Goal: Task Accomplishment & Management: Use online tool/utility

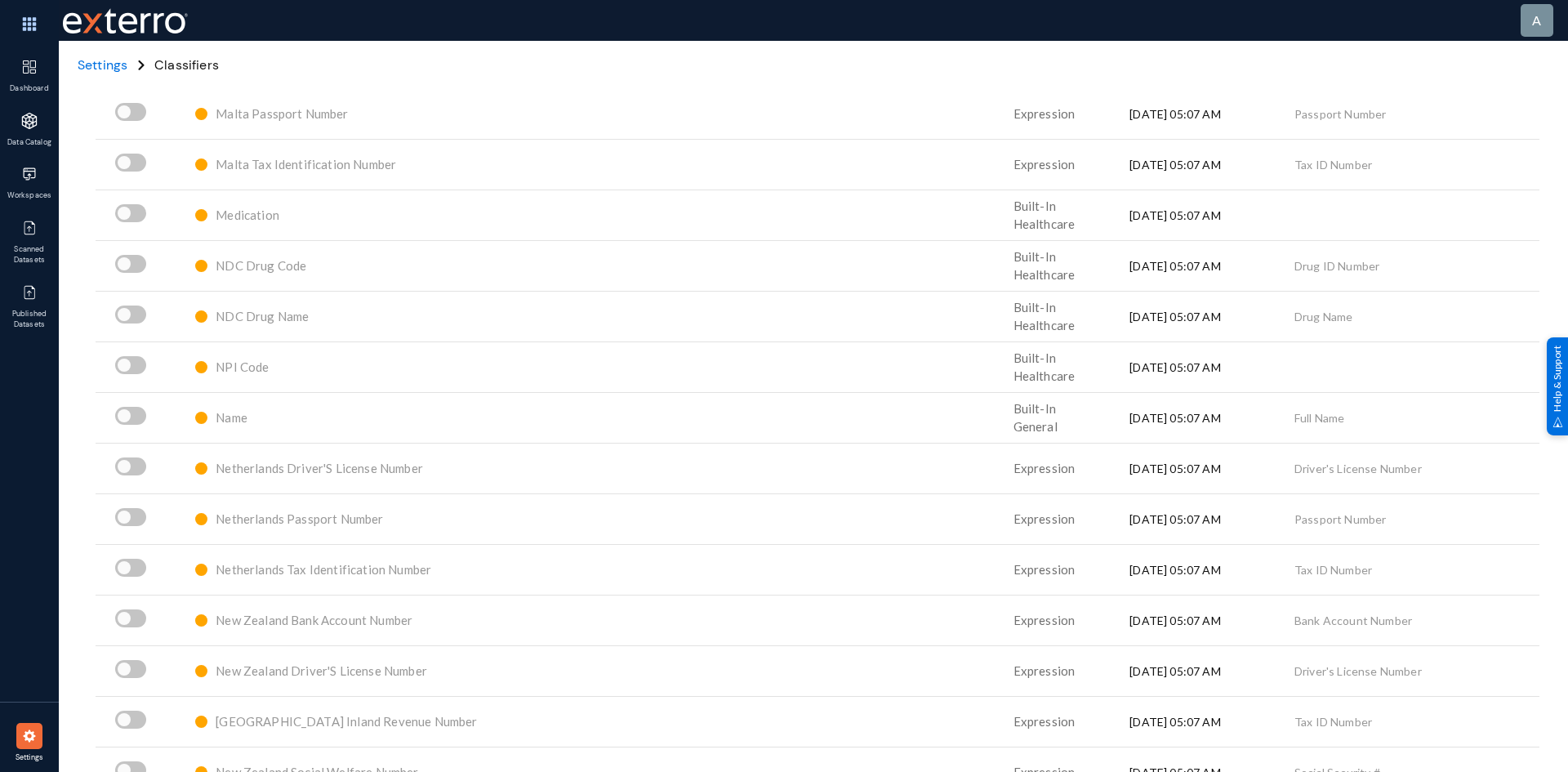
scroll to position [6701, 0]
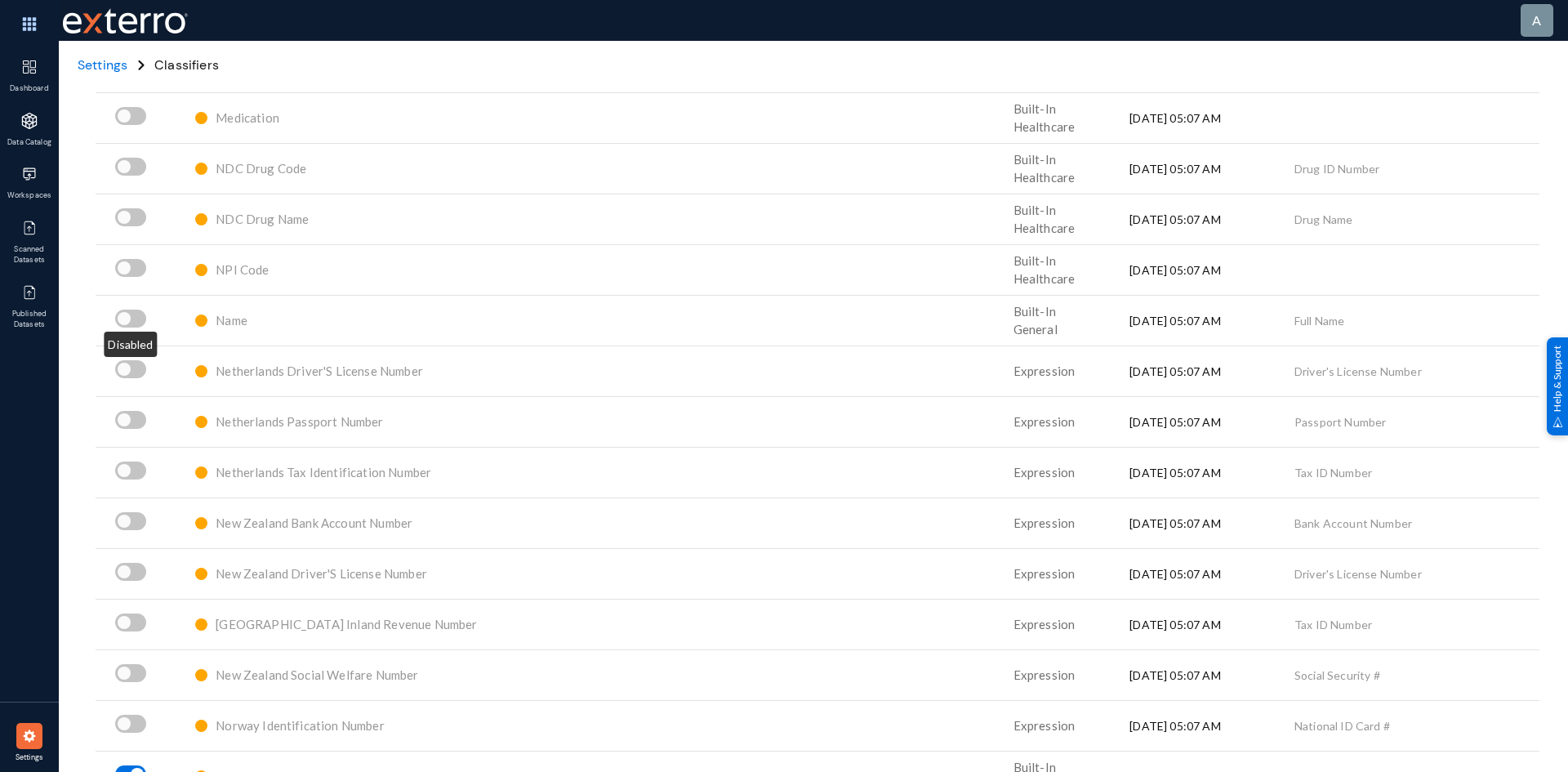
click at [136, 318] on span at bounding box center [131, 318] width 32 height 18
checkbox input "true"
click at [237, 319] on span "Name" at bounding box center [231, 320] width 32 height 14
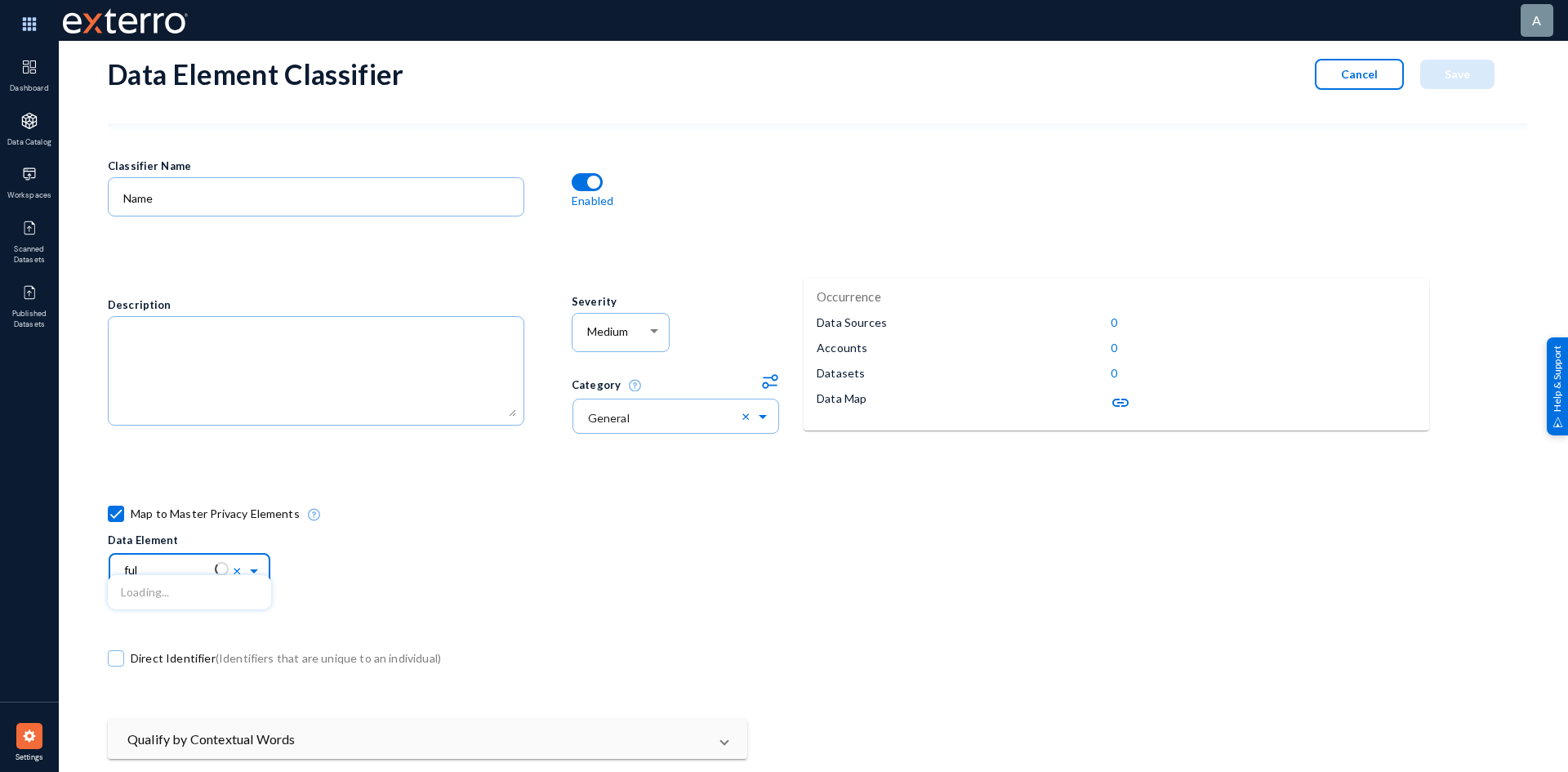
type input "full"
click at [257, 571] on span at bounding box center [256, 569] width 19 height 11
click at [256, 570] on span at bounding box center [256, 569] width 19 height 11
click at [1390, 81] on button "Cancel" at bounding box center [1359, 75] width 89 height 32
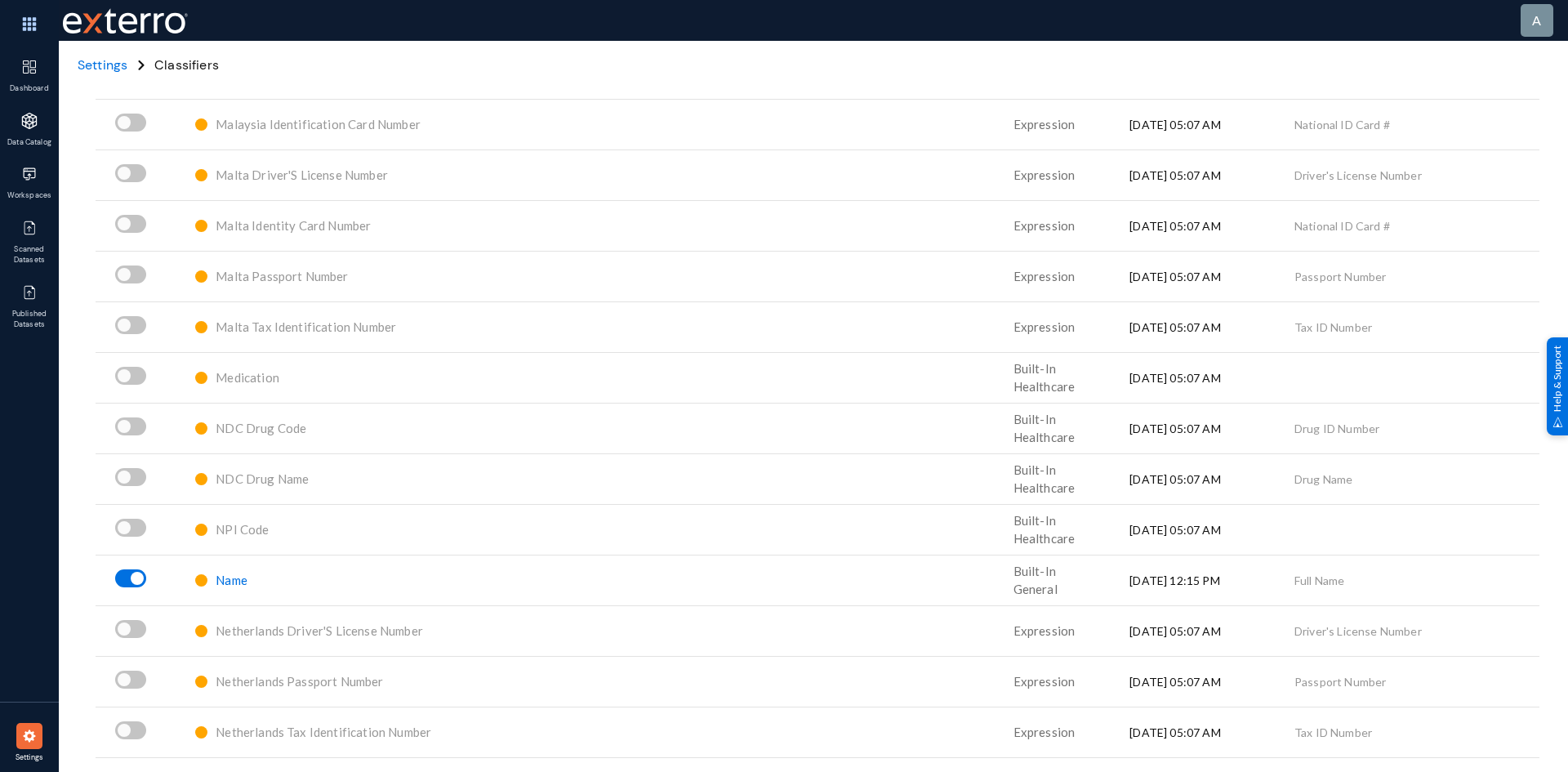
scroll to position [6456, 0]
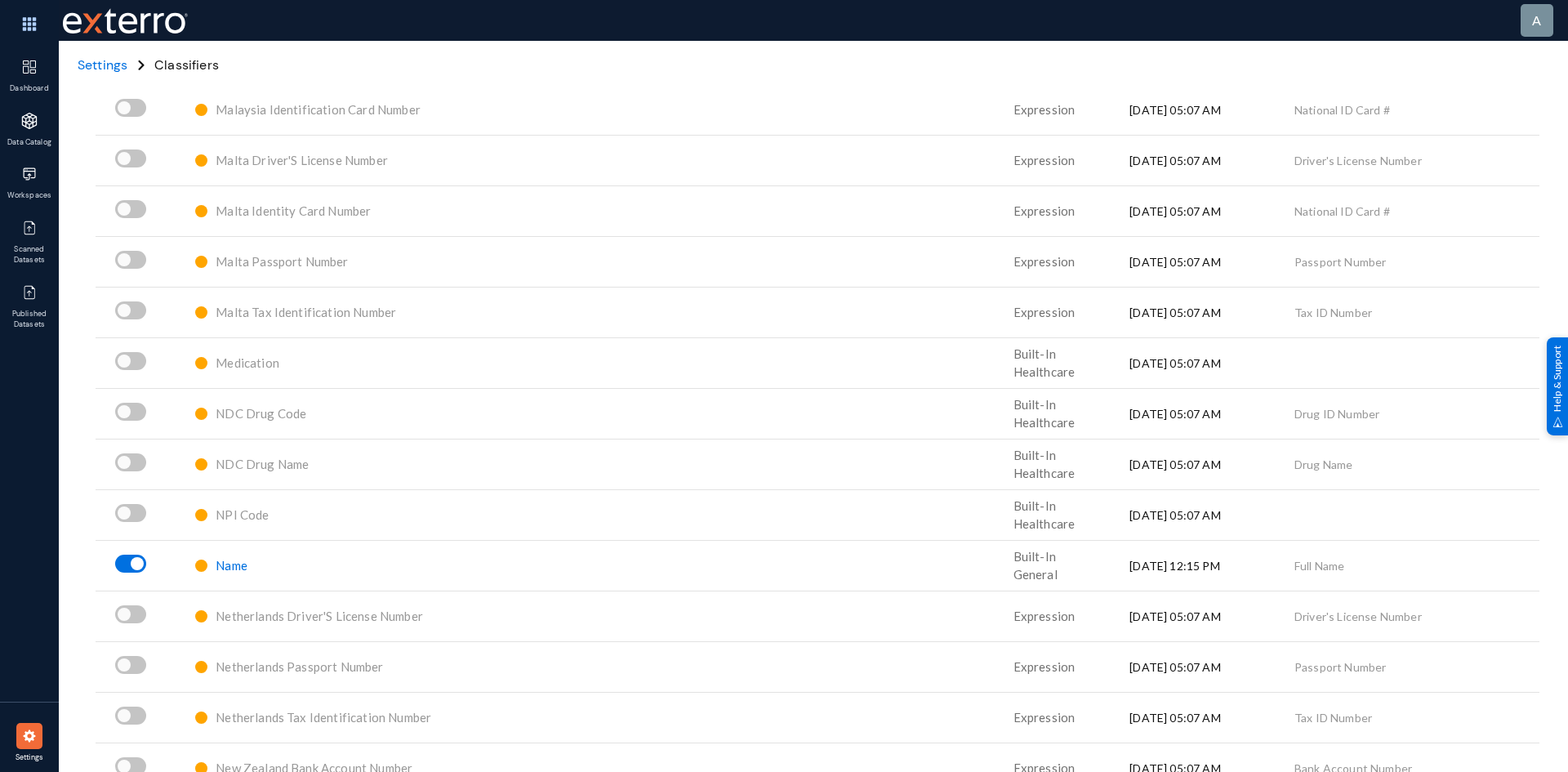
click at [233, 569] on span "Name" at bounding box center [231, 565] width 32 height 14
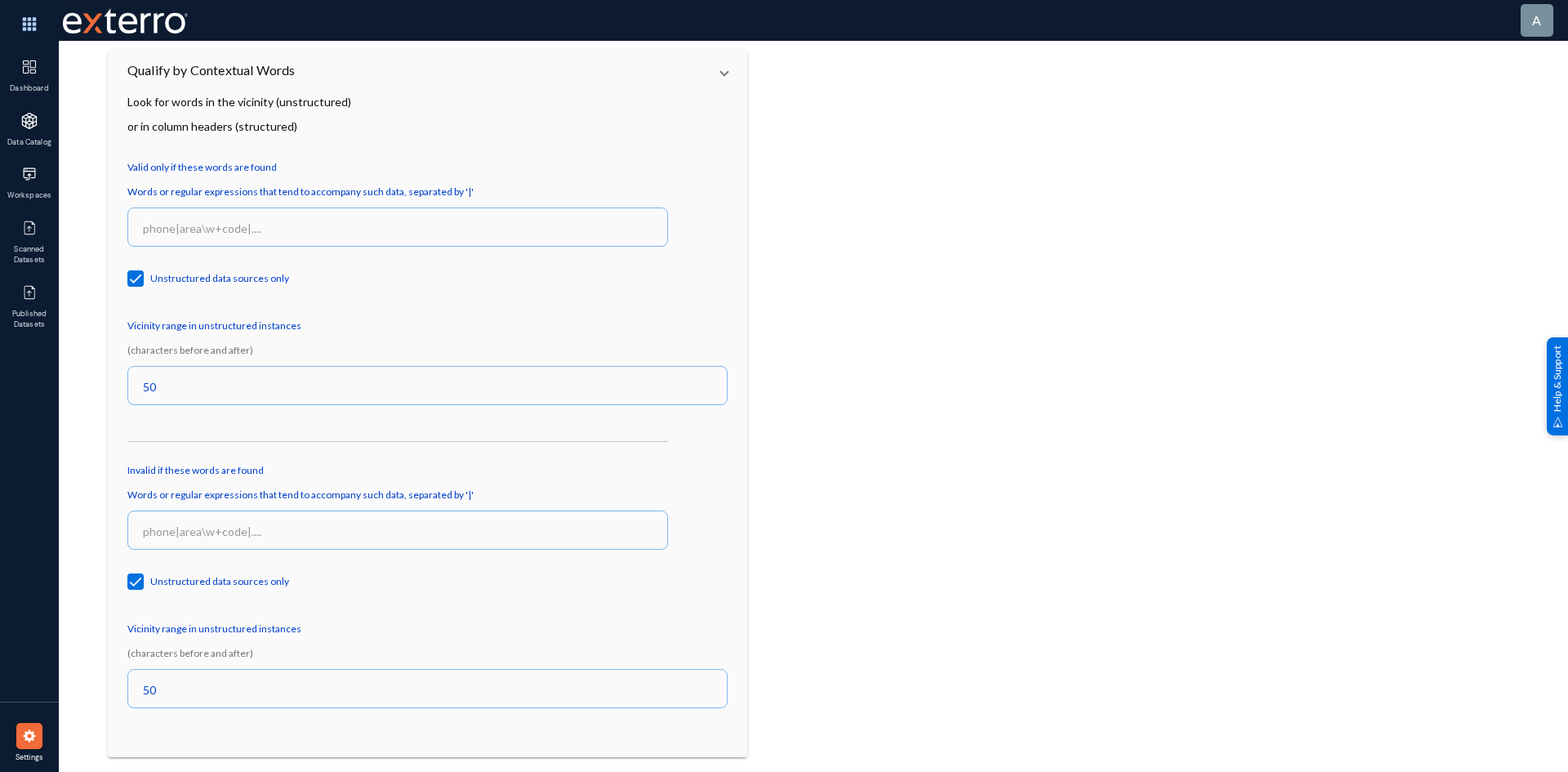
scroll to position [664, 0]
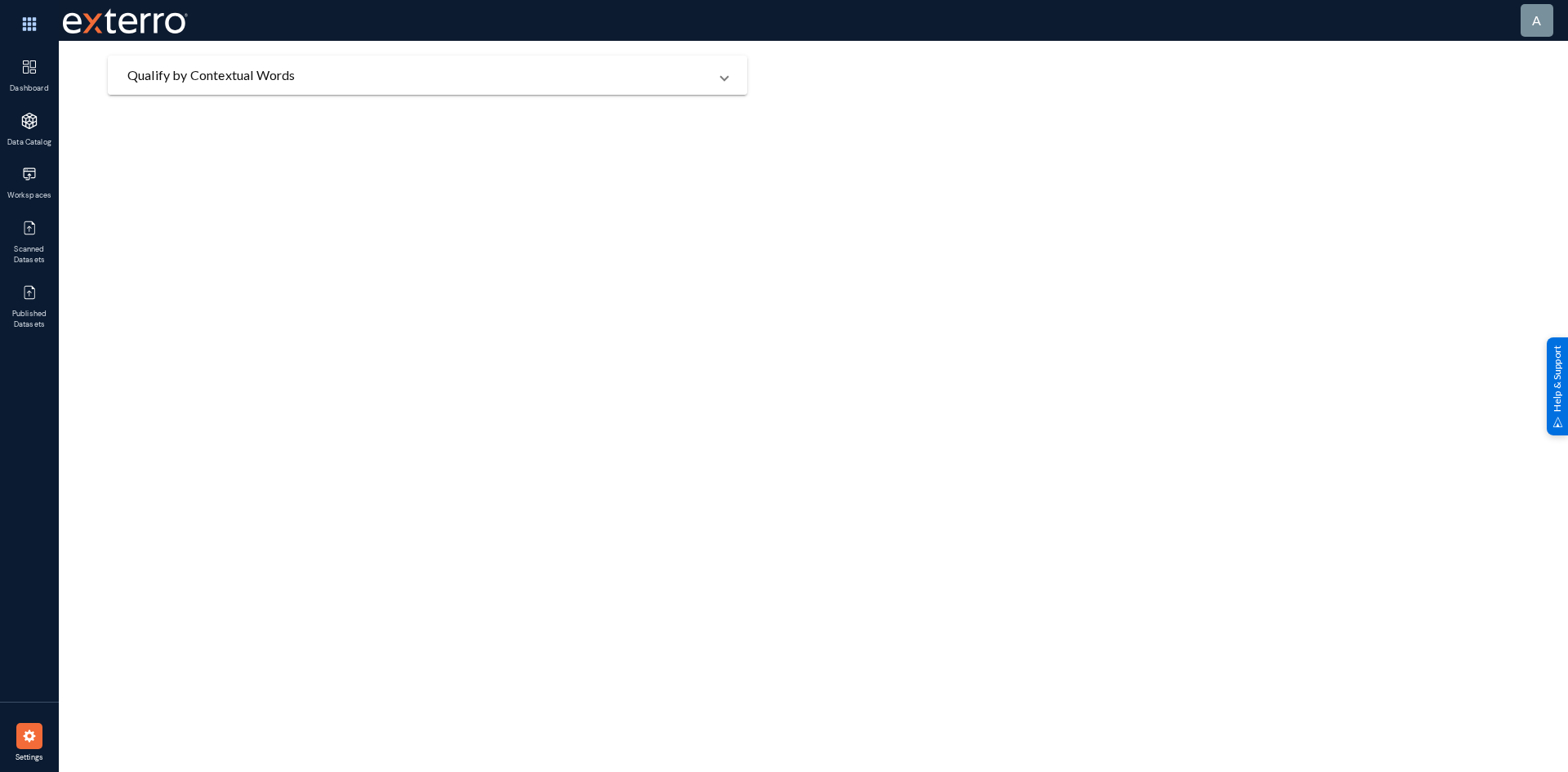
click at [732, 80] on mat-expansion-panel-header "Qualify by Contextual Words" at bounding box center [428, 75] width 640 height 39
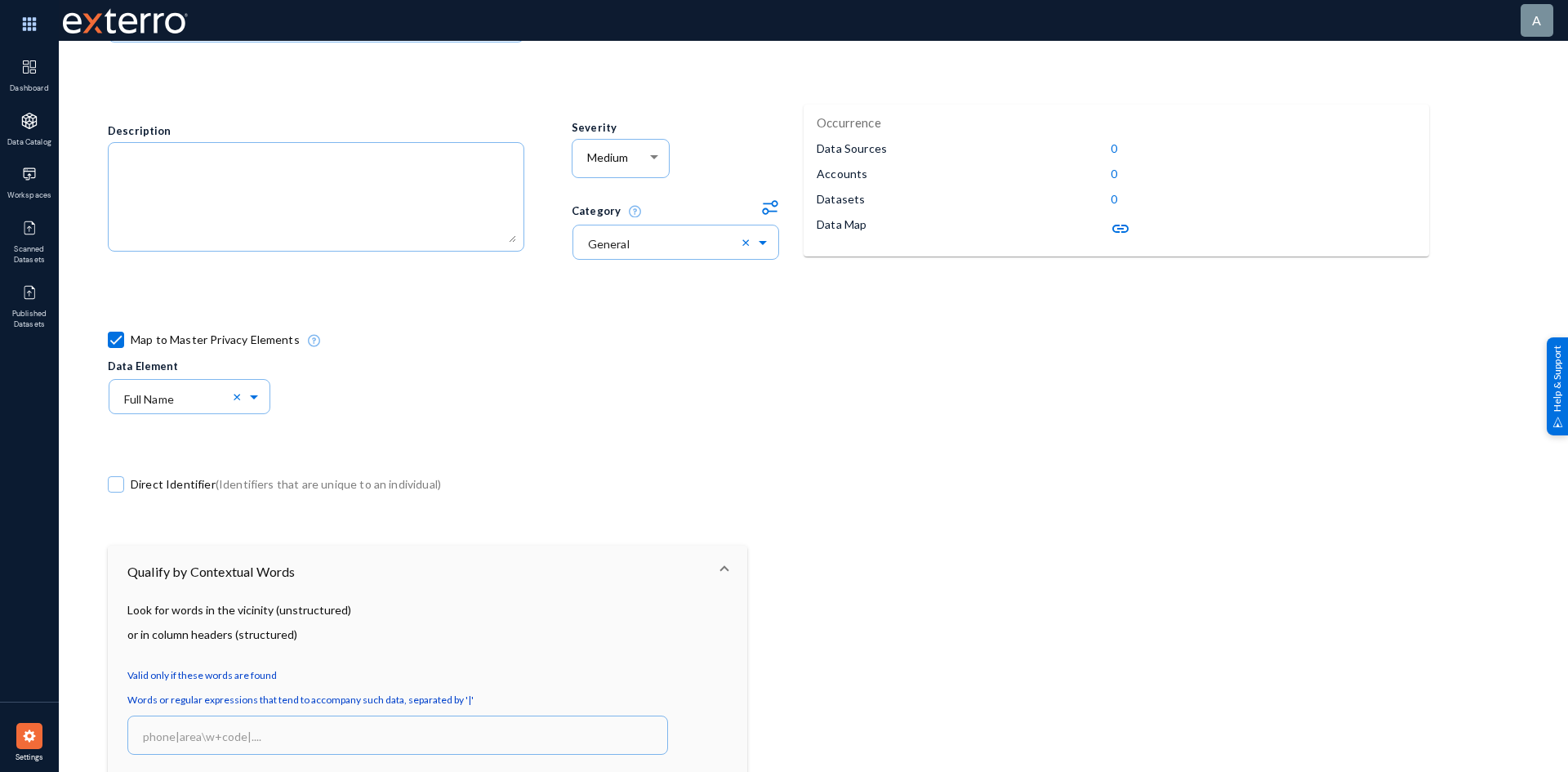
scroll to position [0, 0]
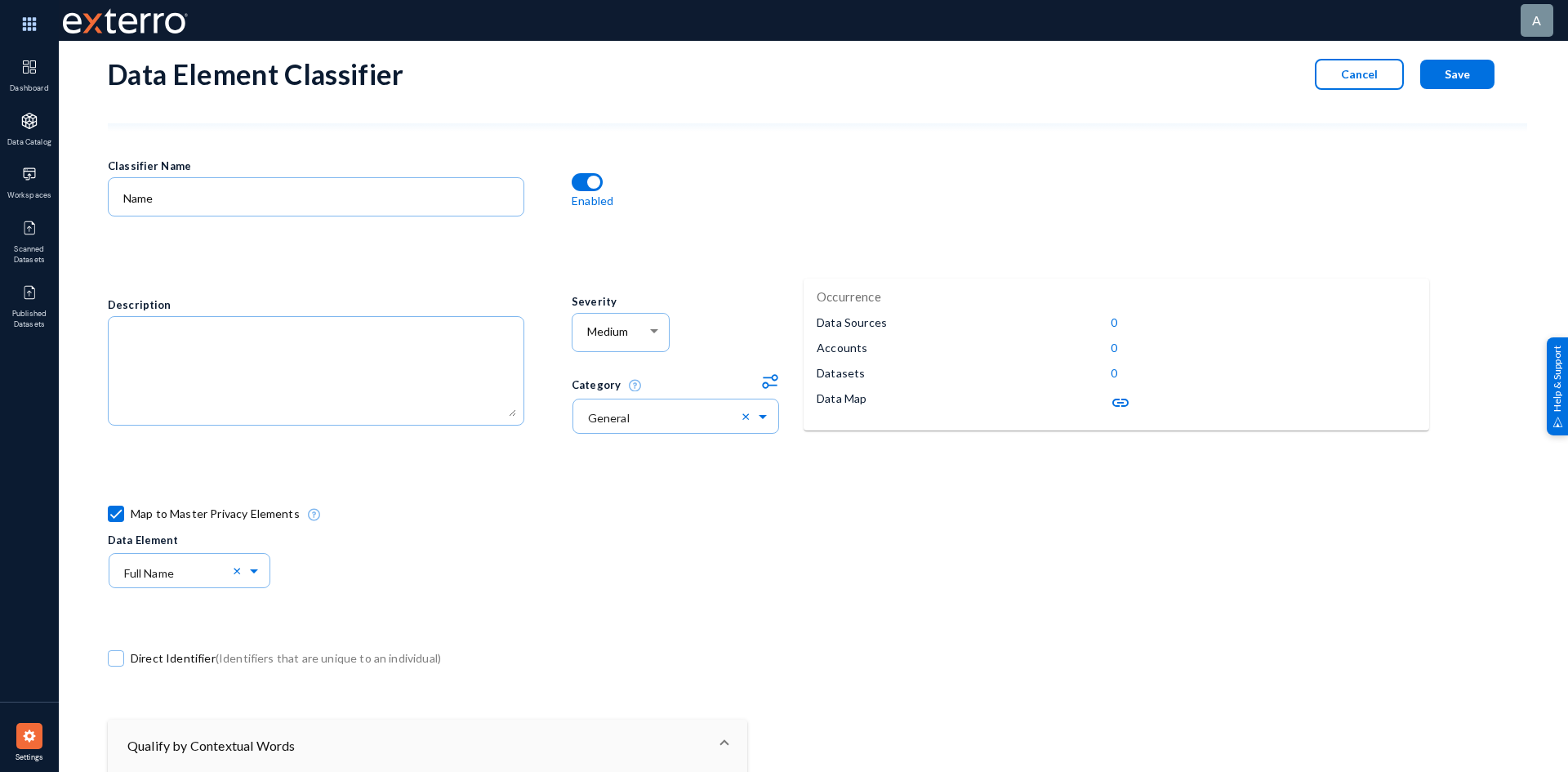
click at [31, 732] on img at bounding box center [29, 736] width 16 height 16
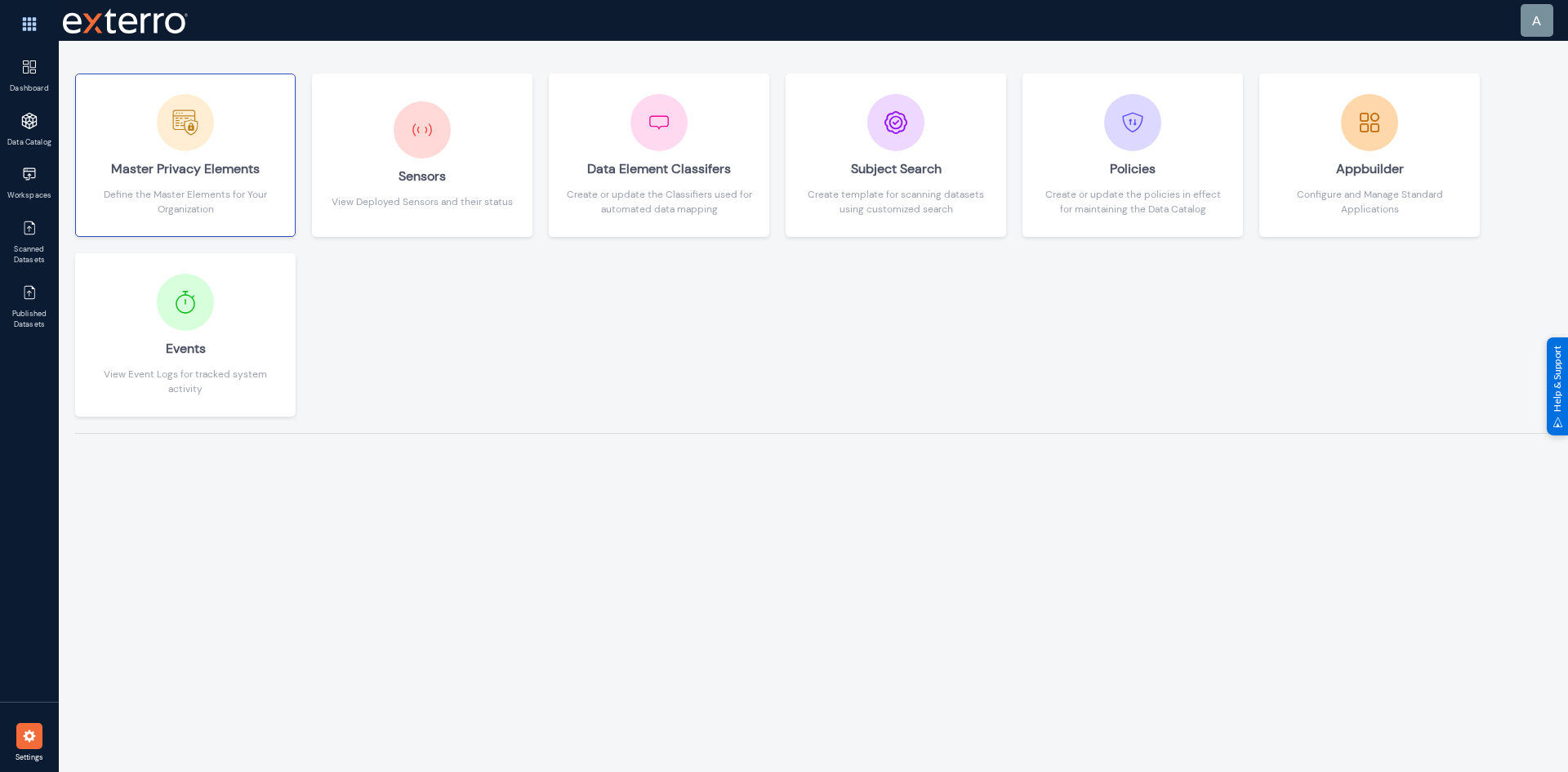
click at [214, 180] on div "Master Privacy Elements" at bounding box center [185, 169] width 186 height 36
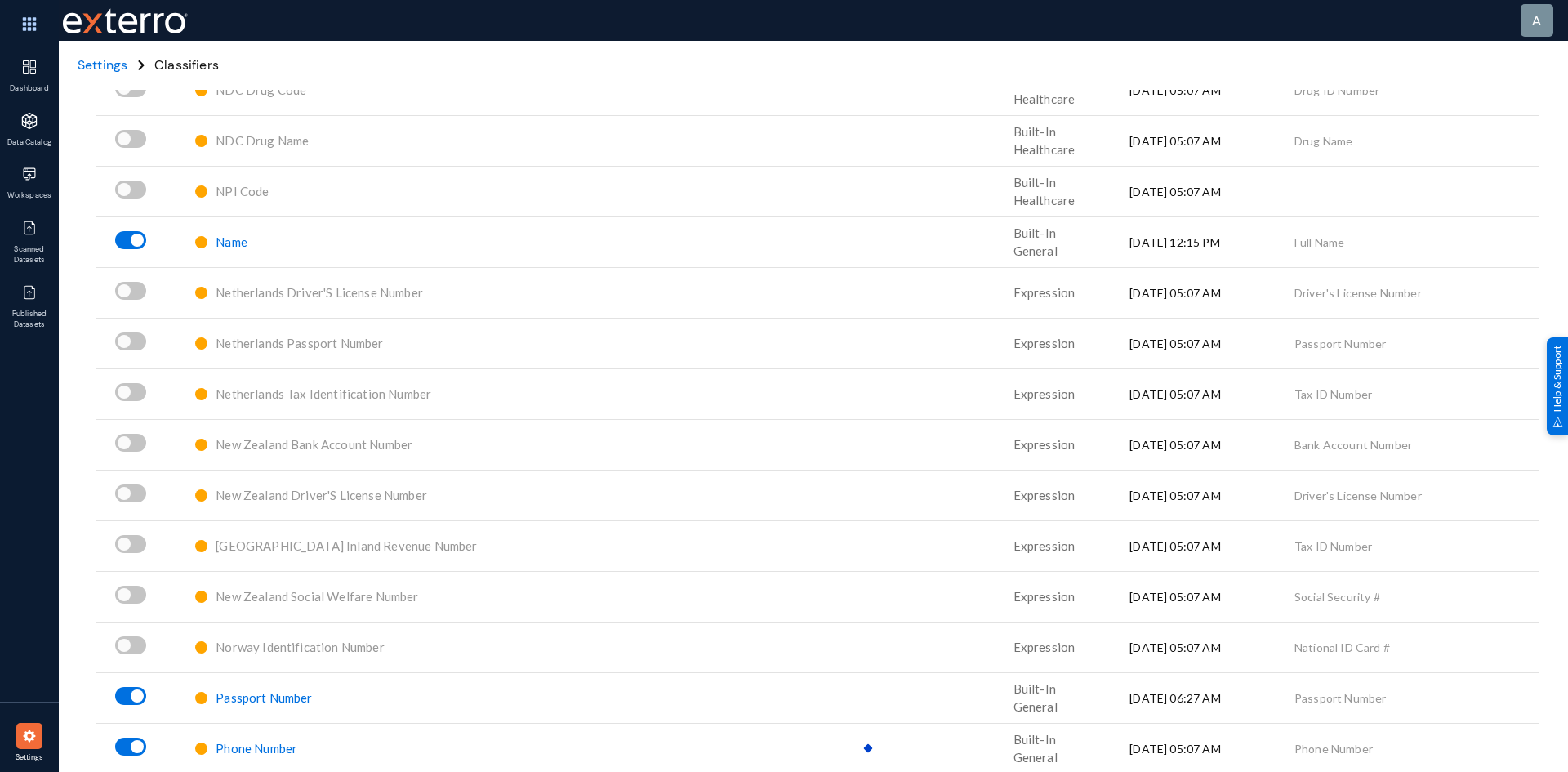
scroll to position [6619, 0]
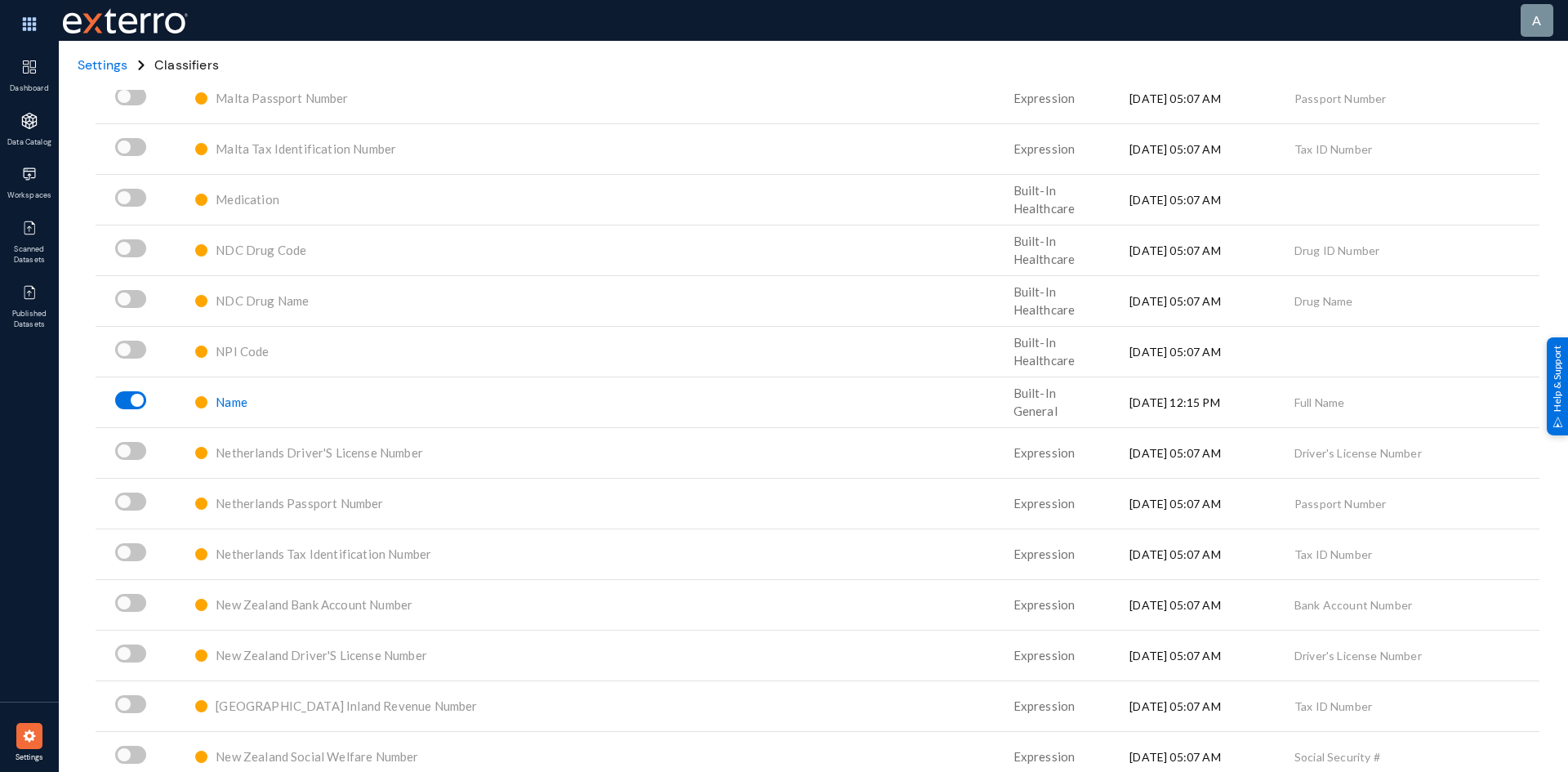
click at [247, 401] on span "Name" at bounding box center [231, 401] width 32 height 14
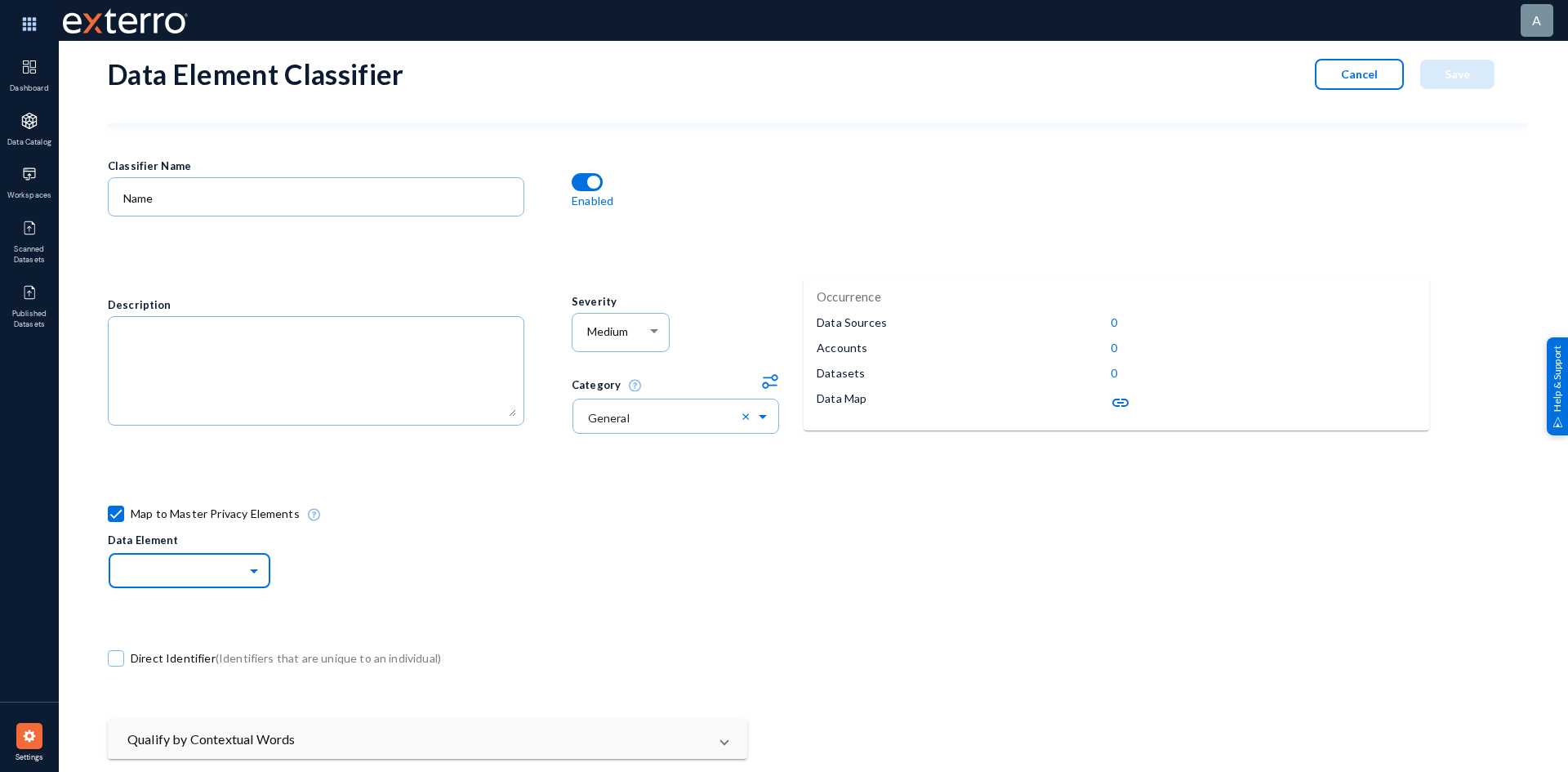
click at [253, 569] on span at bounding box center [256, 569] width 19 height 11
click at [178, 519] on div "Full Name" at bounding box center [189, 523] width 163 height 34
click at [1455, 63] on button "Save" at bounding box center [1457, 74] width 74 height 30
checkbox input "false"
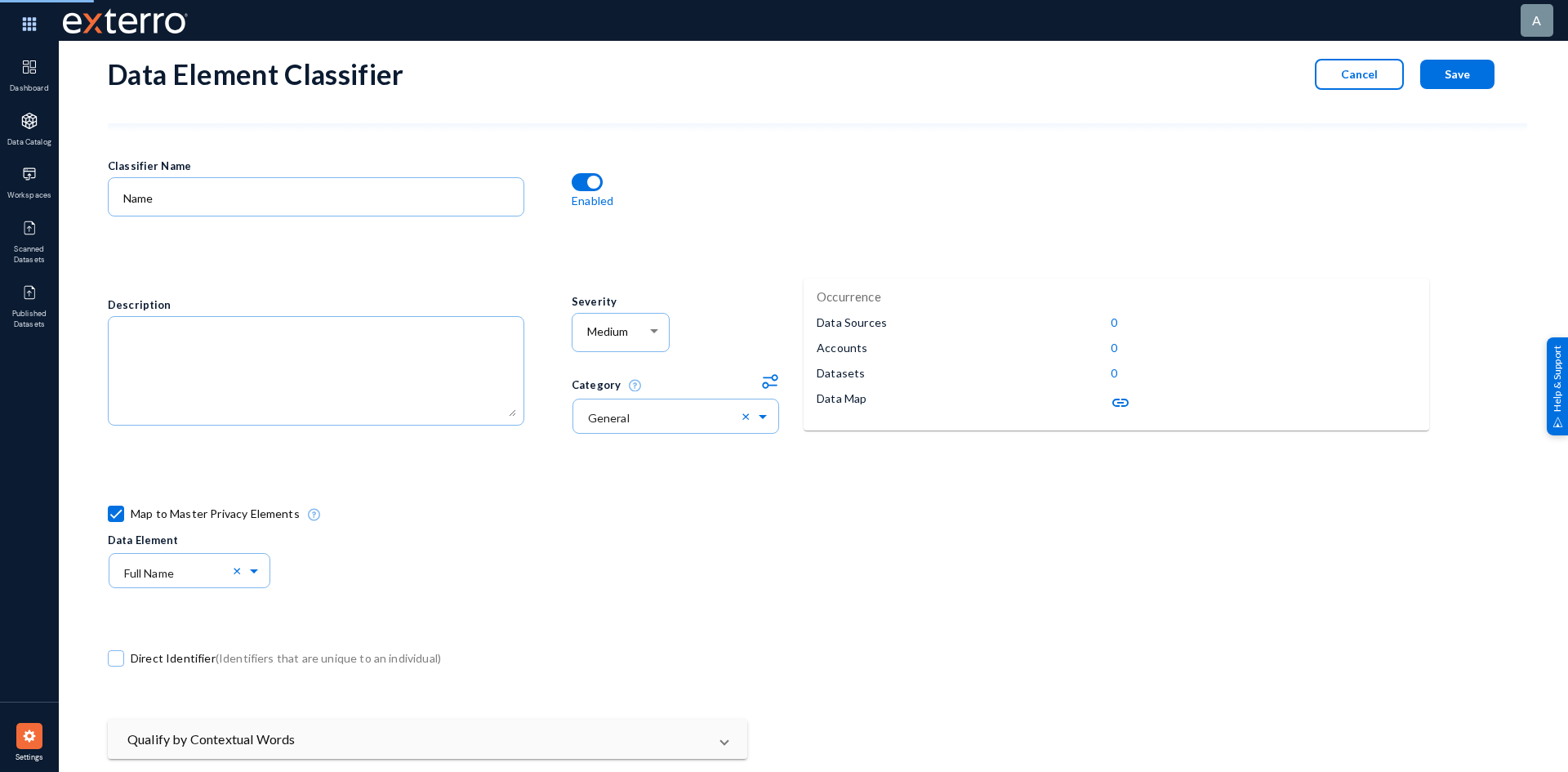
checkbox input "false"
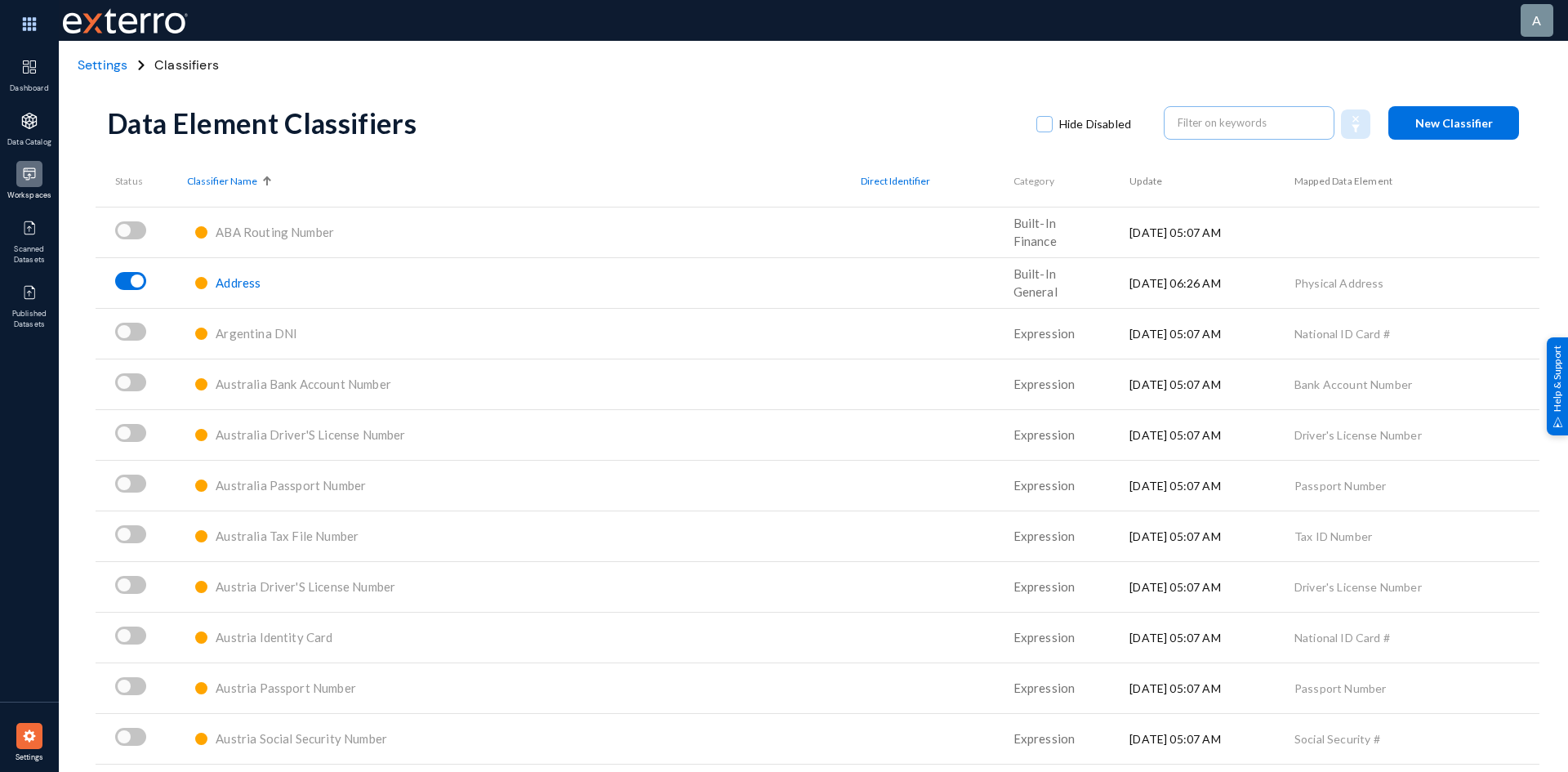
click at [31, 174] on img at bounding box center [29, 174] width 16 height 16
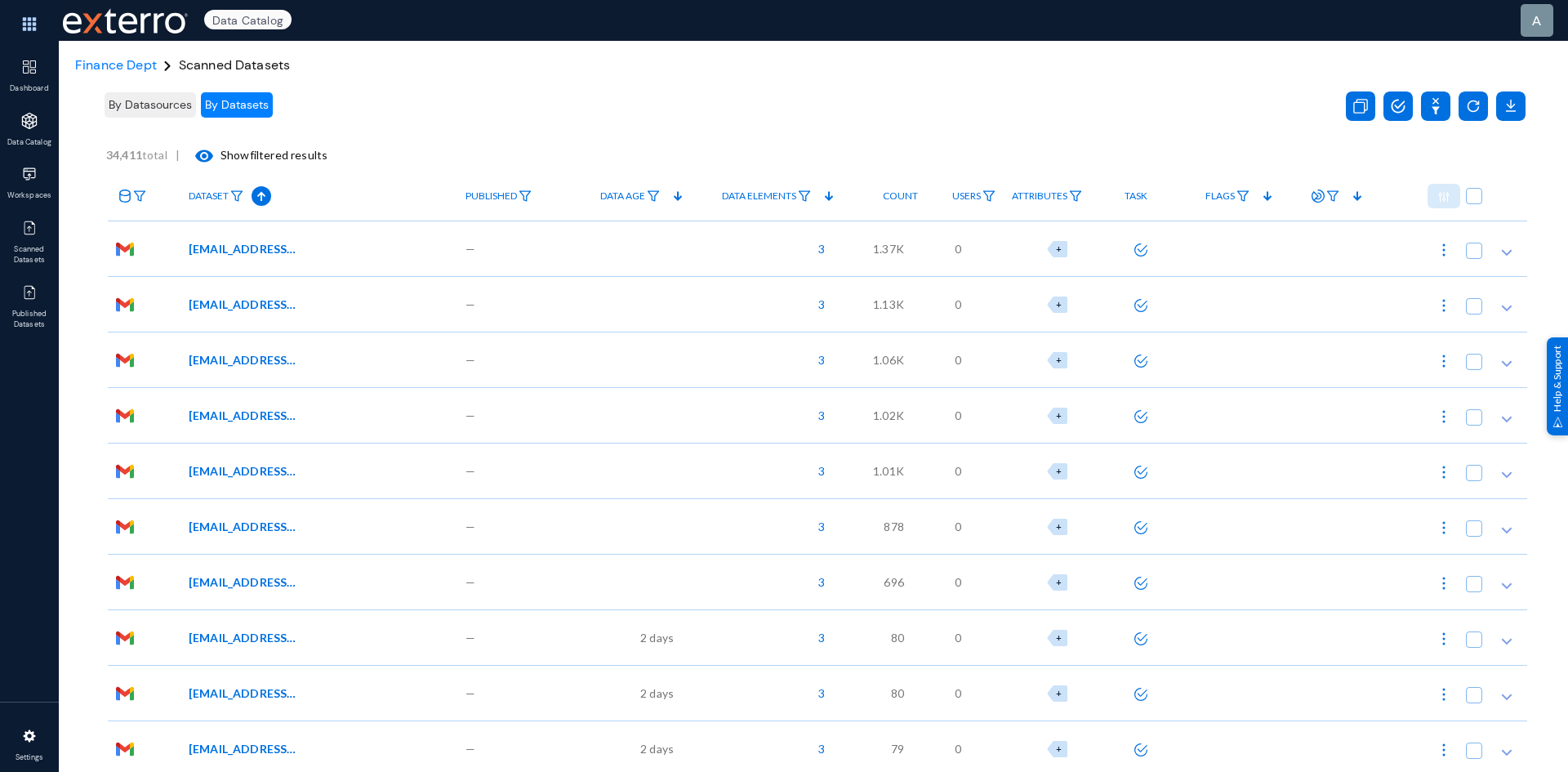
click at [1439, 250] on img at bounding box center [1444, 249] width 16 height 16
checkbox input "true"
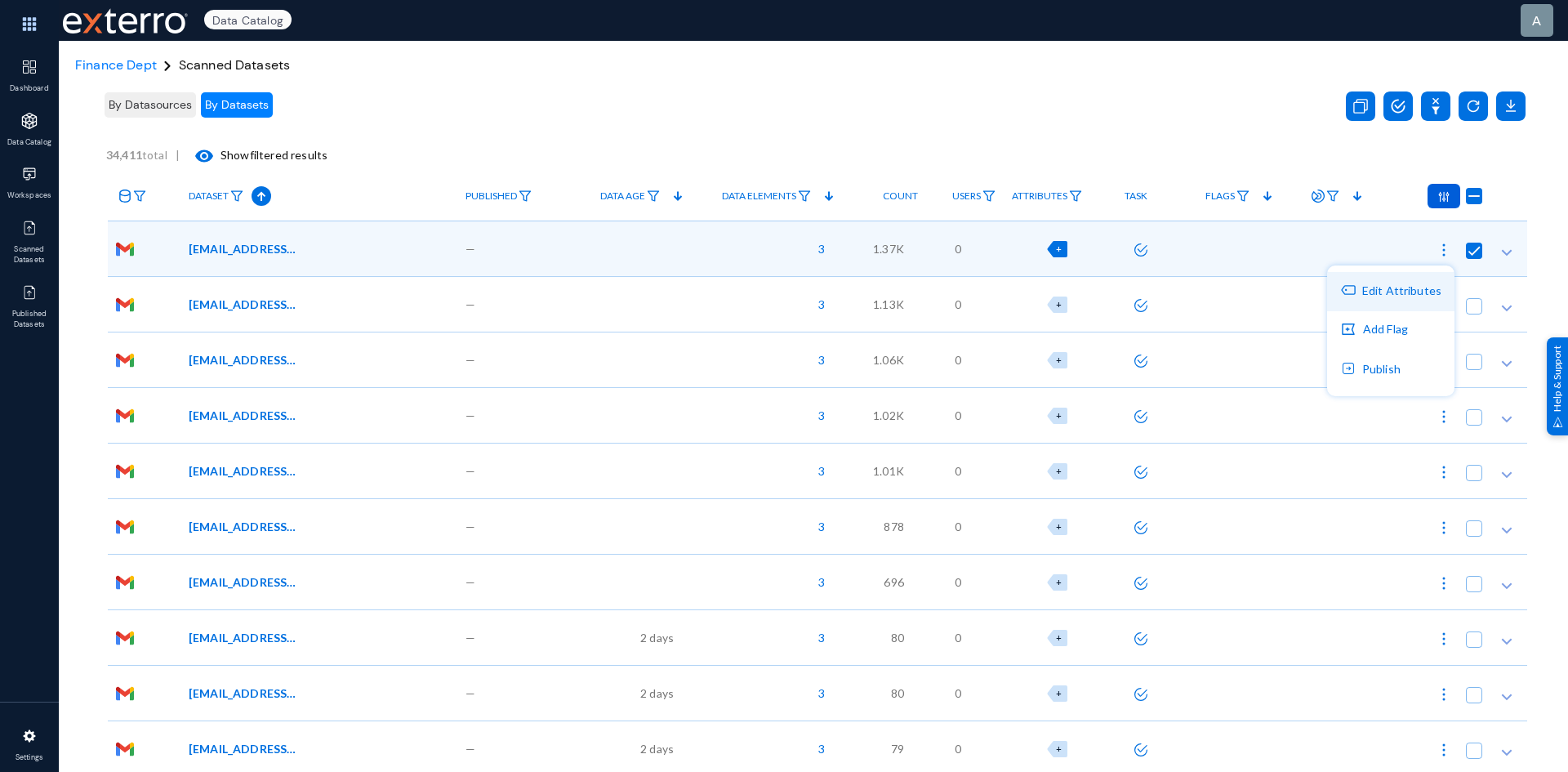
click at [1409, 296] on button "Edit Attributes" at bounding box center [1390, 291] width 127 height 39
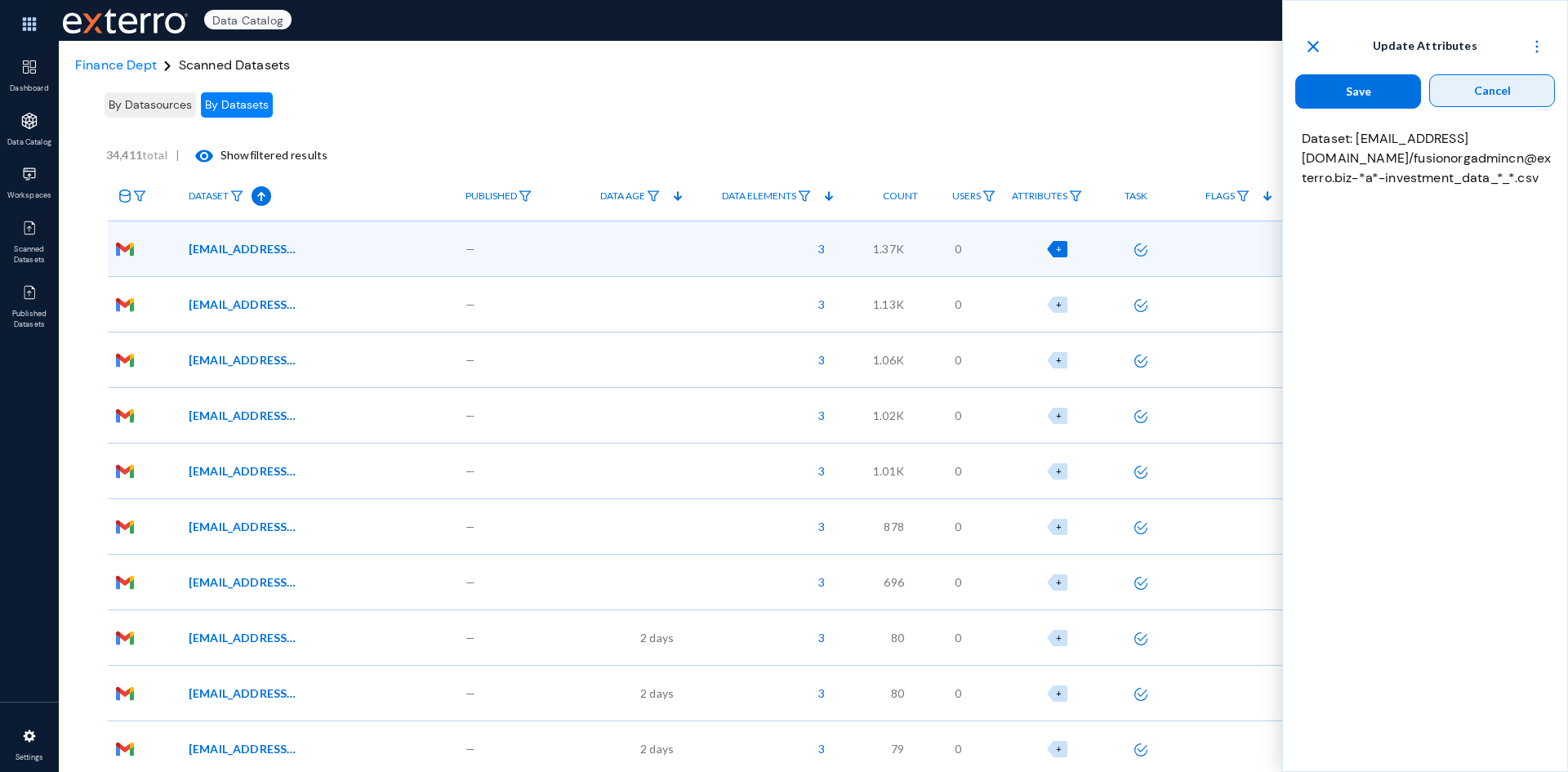
click at [1472, 99] on button "Cancel" at bounding box center [1493, 91] width 126 height 32
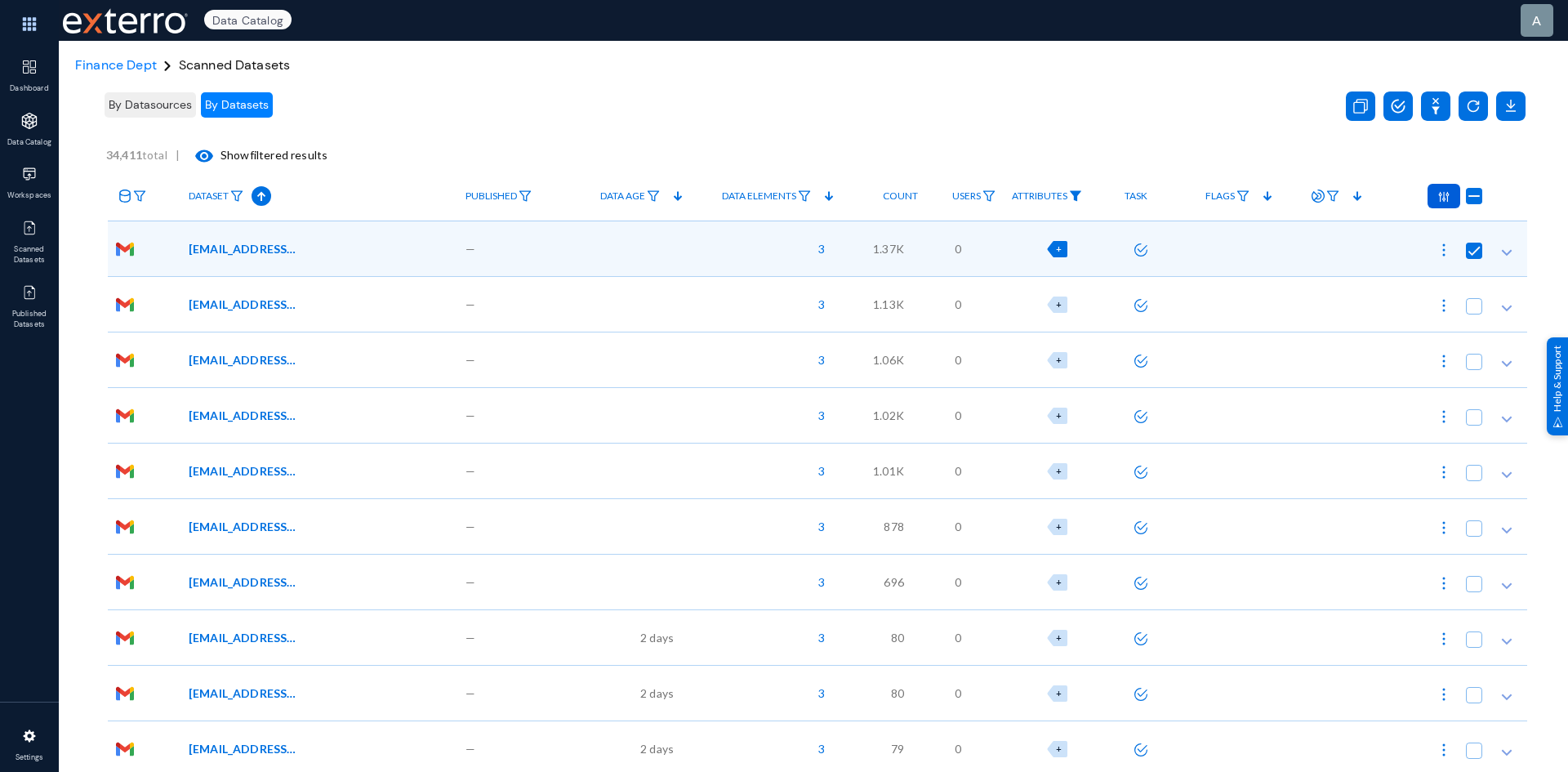
click at [1078, 196] on img at bounding box center [1076, 196] width 13 height 11
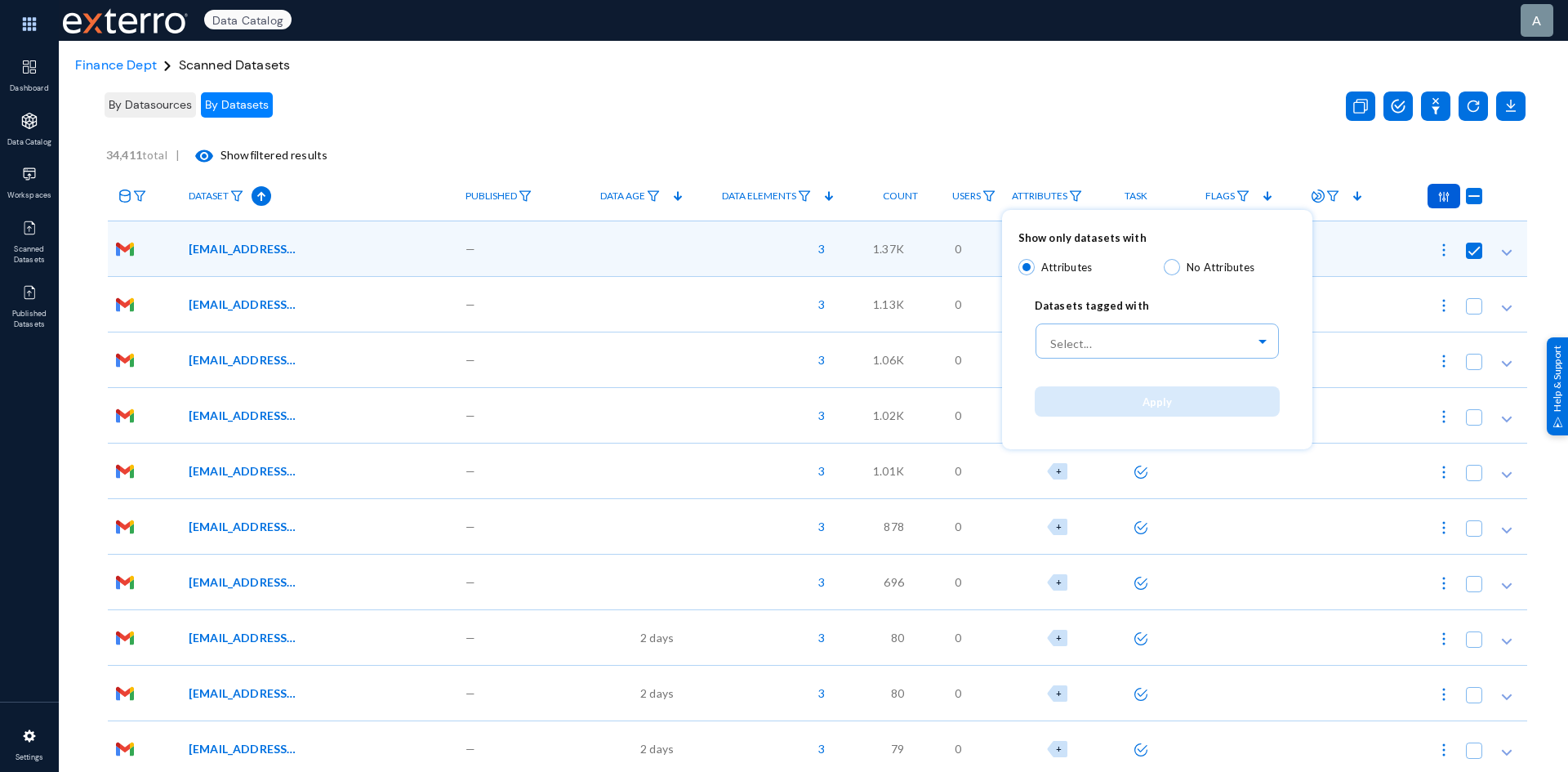
click at [1083, 128] on div at bounding box center [784, 386] width 1568 height 772
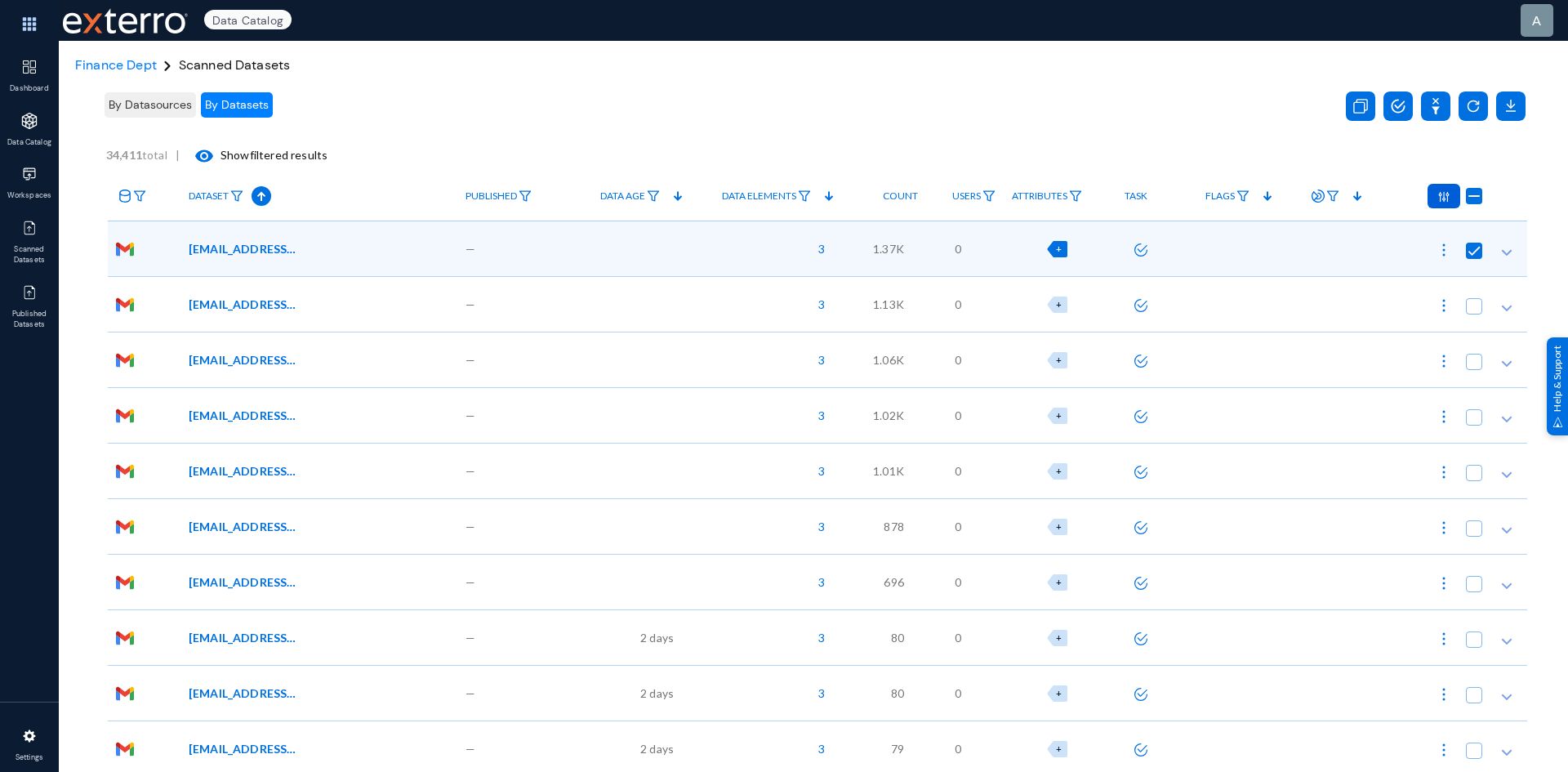
click at [1056, 246] on span "+" at bounding box center [1059, 248] width 6 height 11
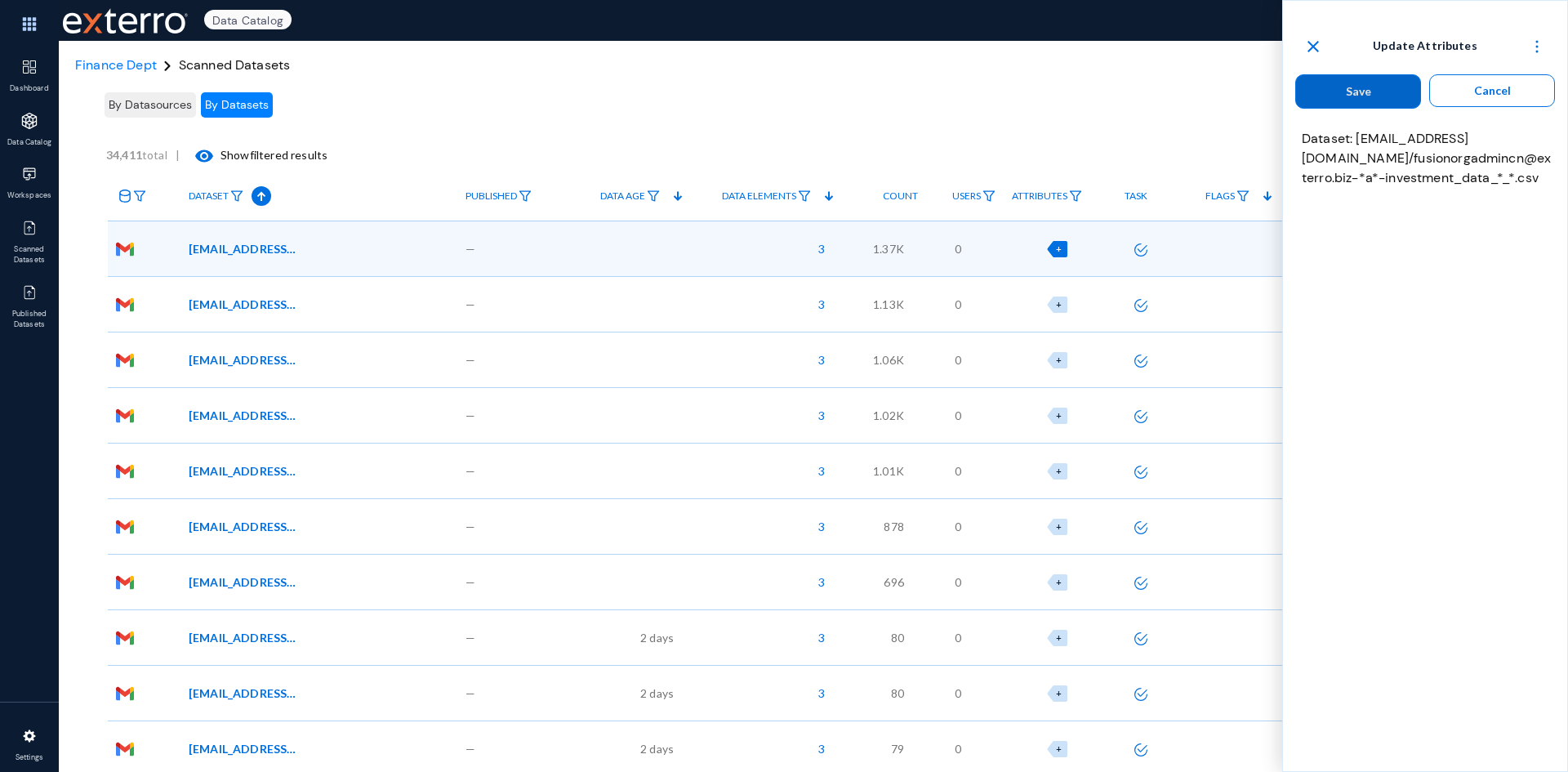
click at [1317, 40] on mat-icon "close" at bounding box center [1313, 46] width 20 height 20
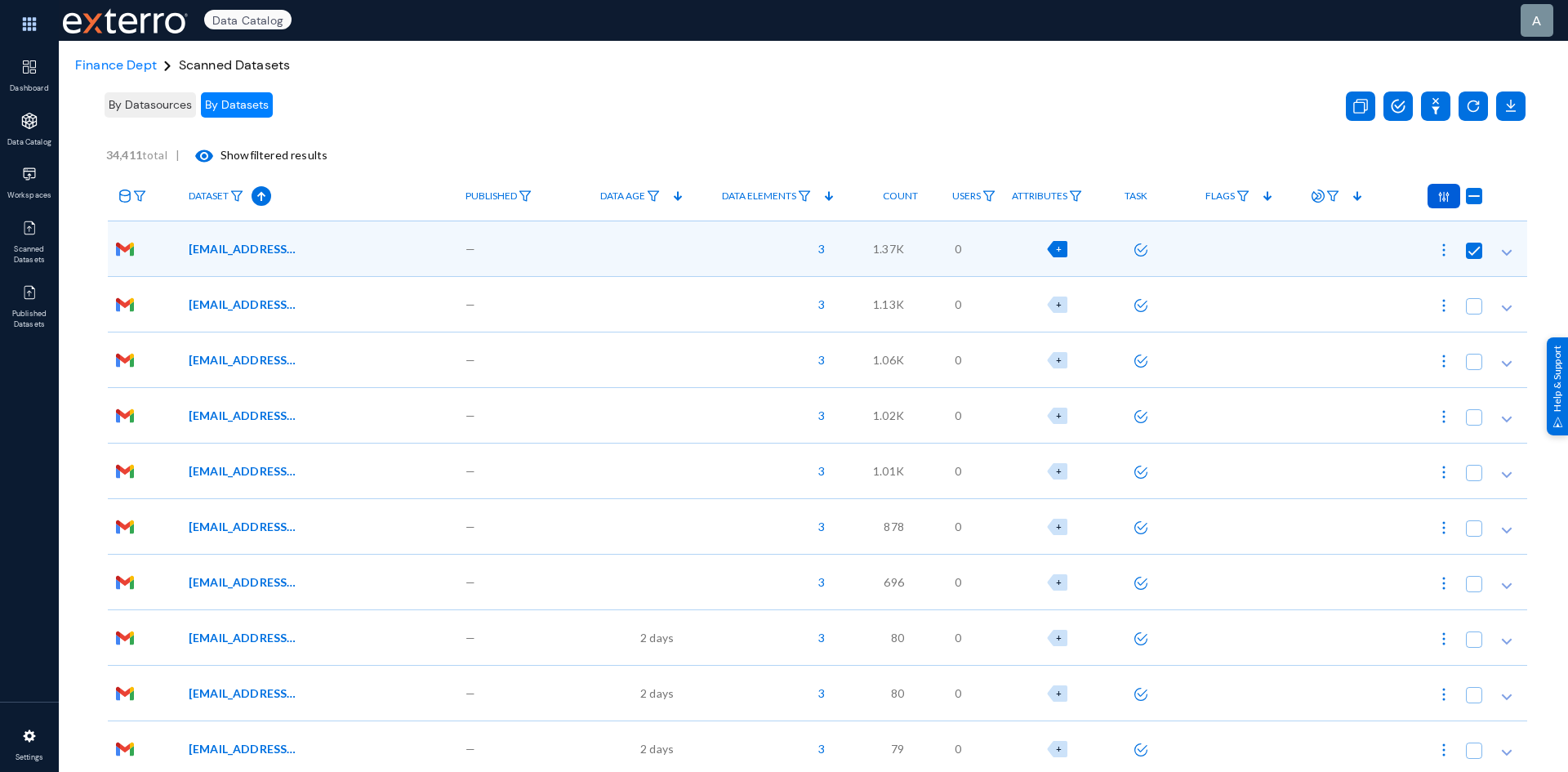
click at [1057, 248] on span "+" at bounding box center [1059, 248] width 6 height 11
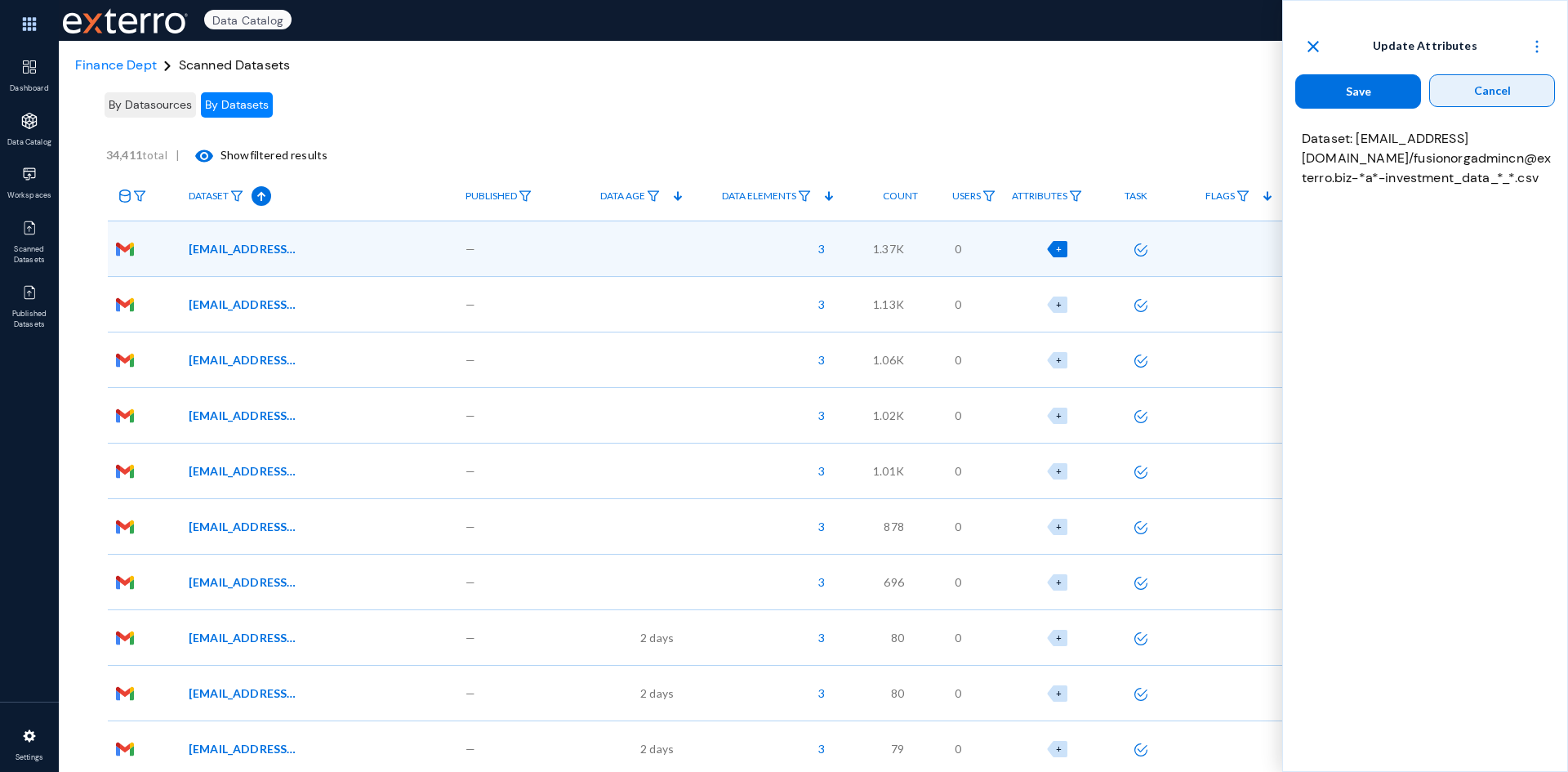
click at [1453, 98] on button "Cancel" at bounding box center [1493, 91] width 126 height 32
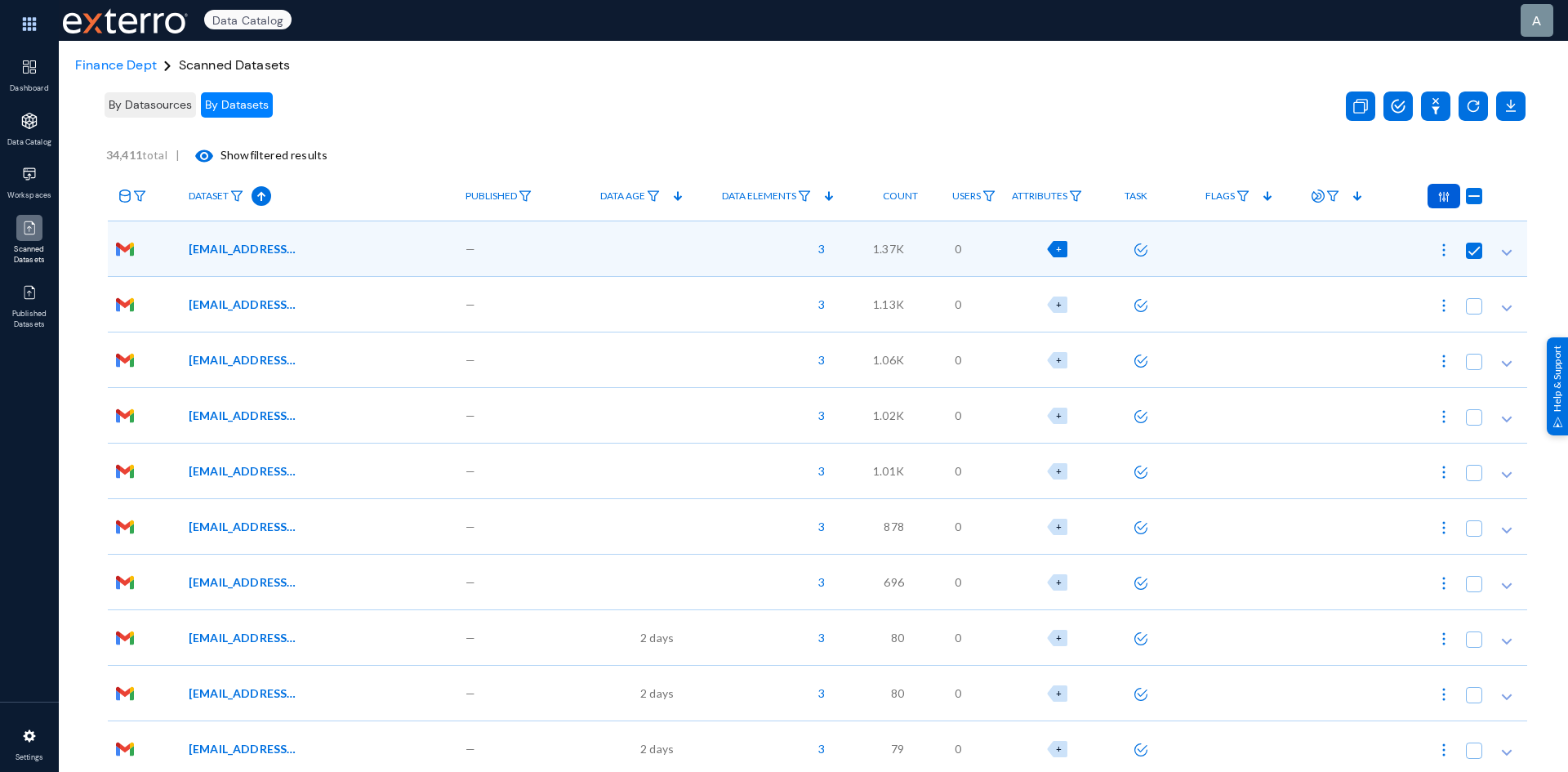
click at [21, 221] on img at bounding box center [29, 227] width 16 height 16
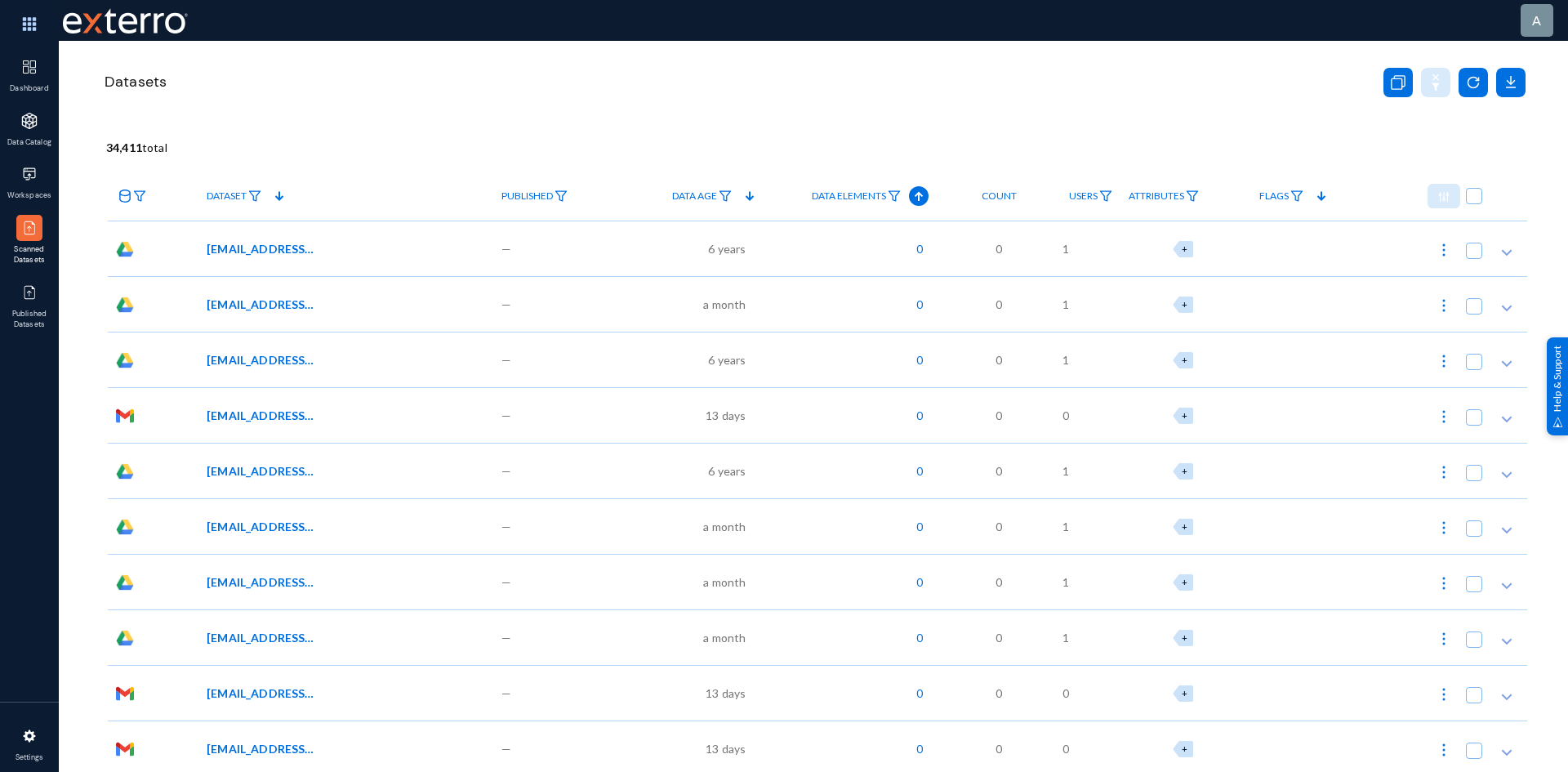
click at [1444, 246] on img at bounding box center [1444, 249] width 16 height 16
checkbox input "true"
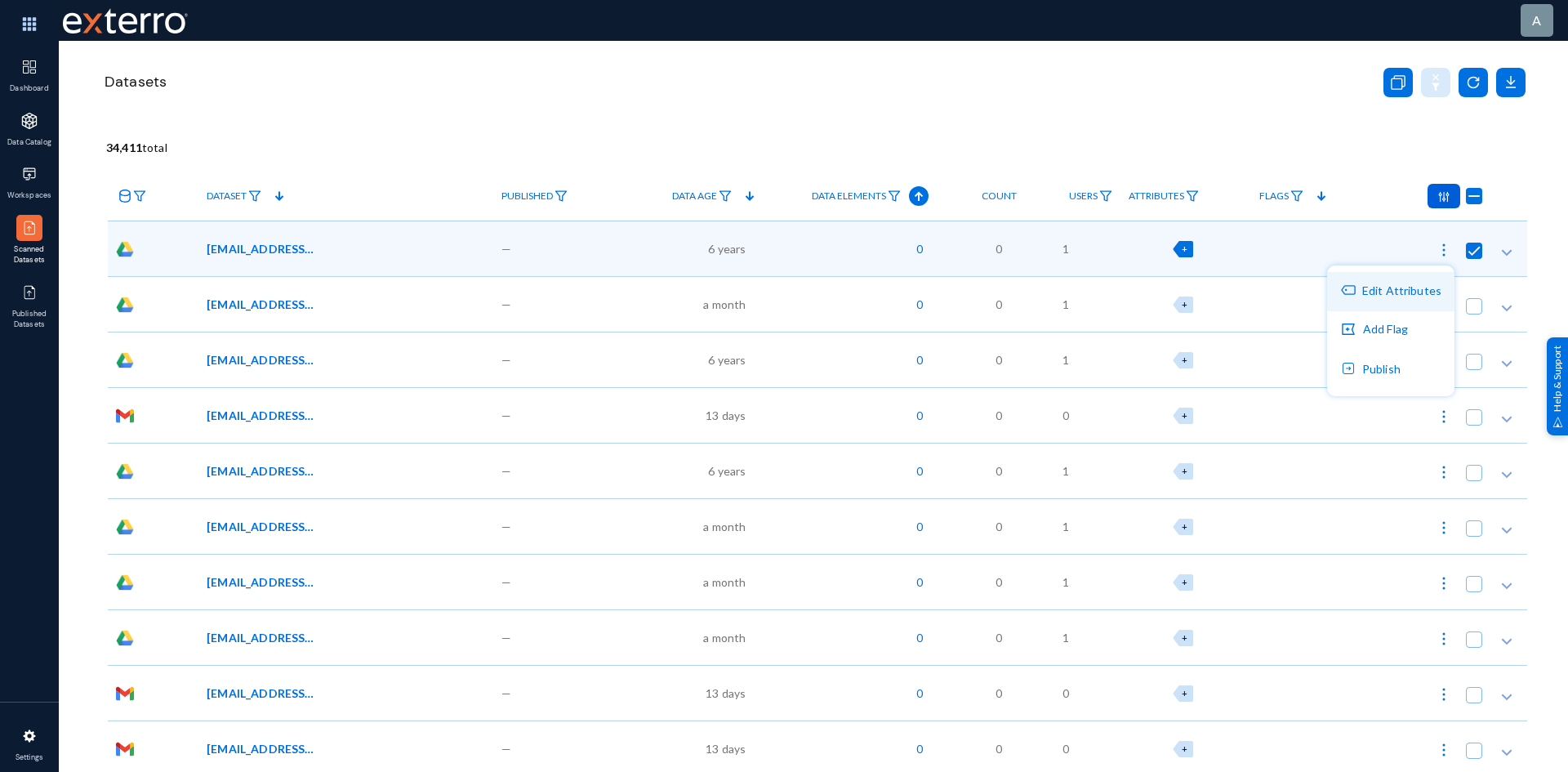
click at [1415, 289] on button "Edit Attributes" at bounding box center [1390, 291] width 127 height 39
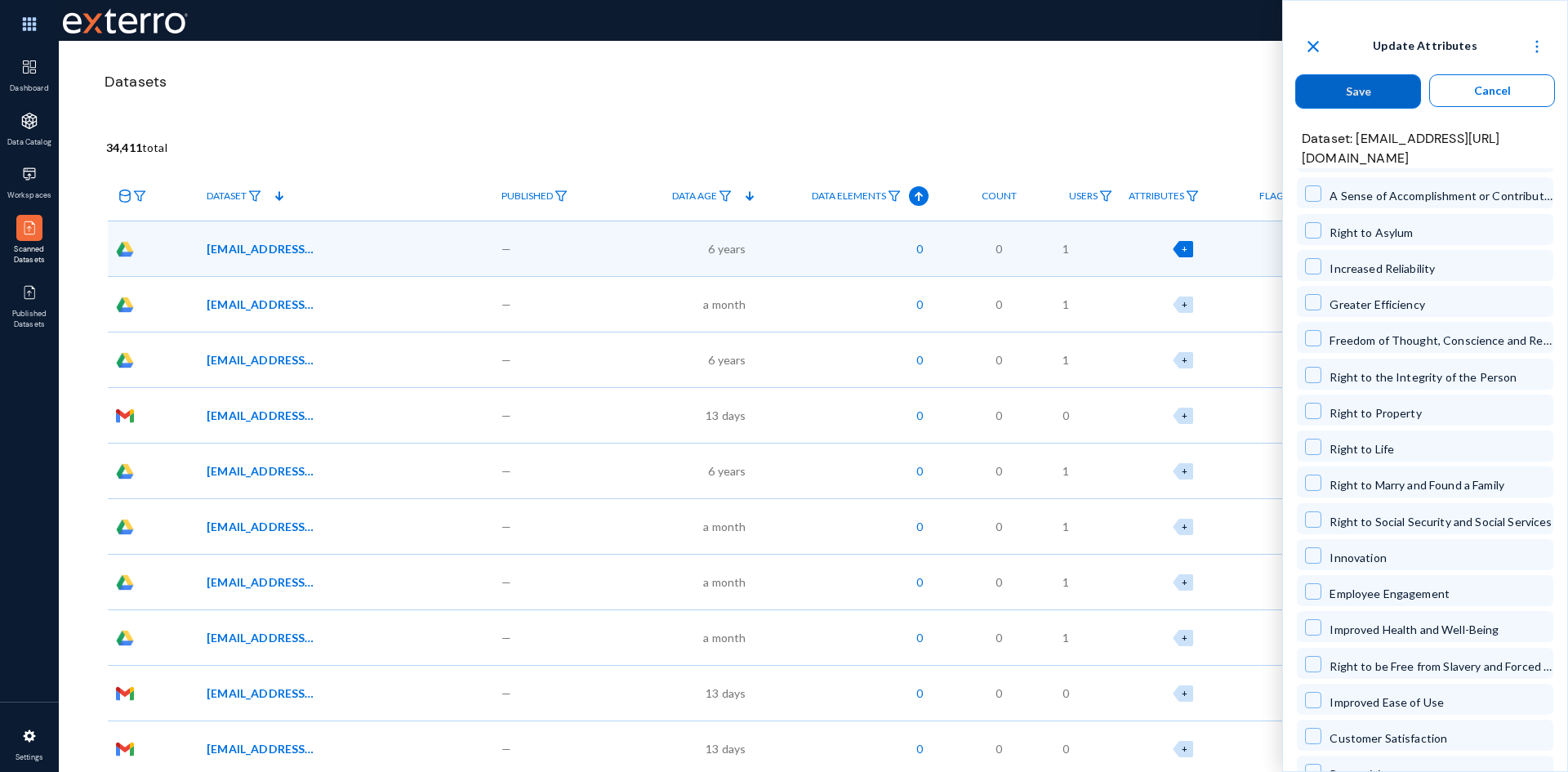
scroll to position [2125, 0]
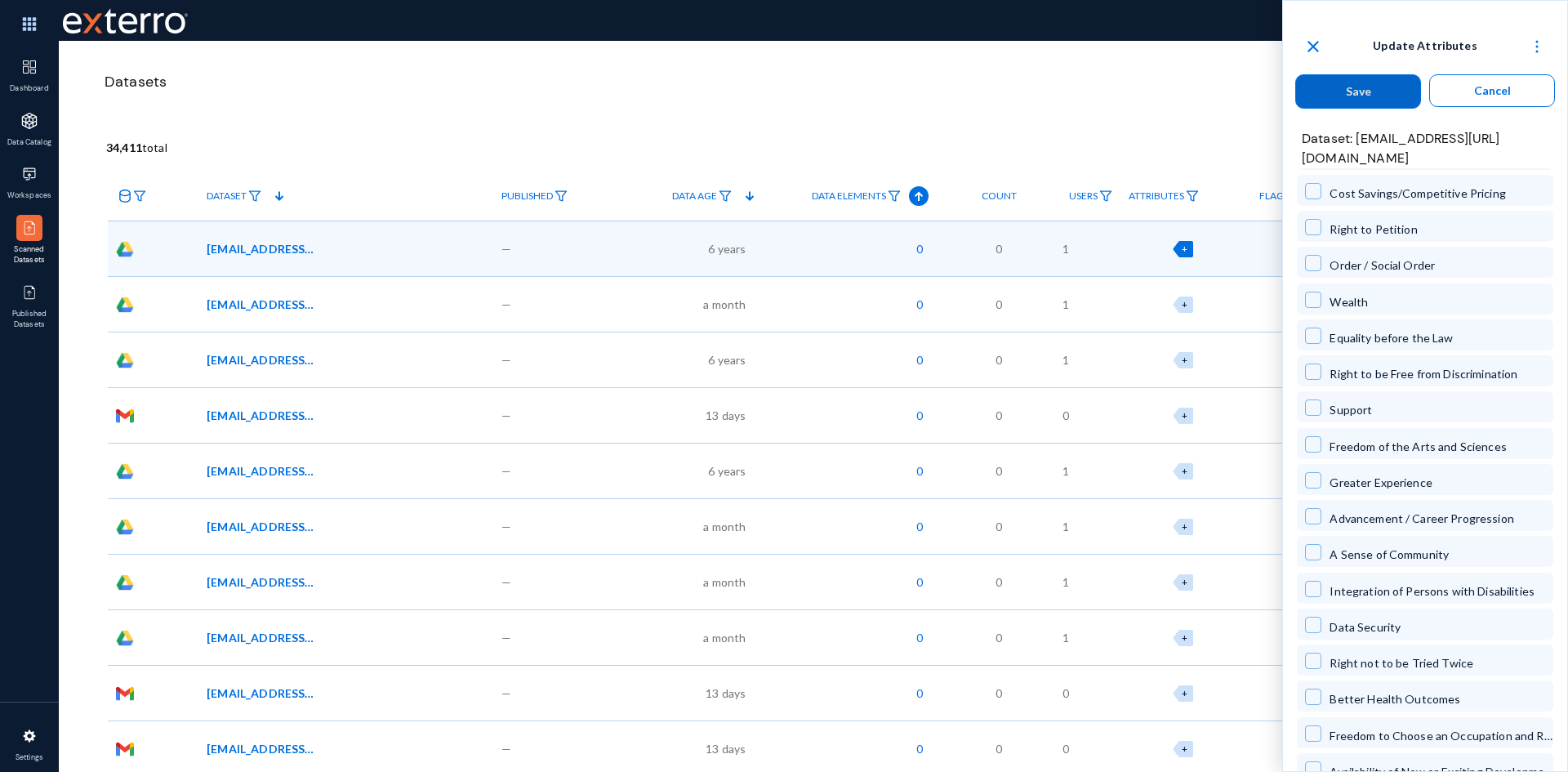
click at [1515, 89] on button "Cancel" at bounding box center [1493, 91] width 126 height 32
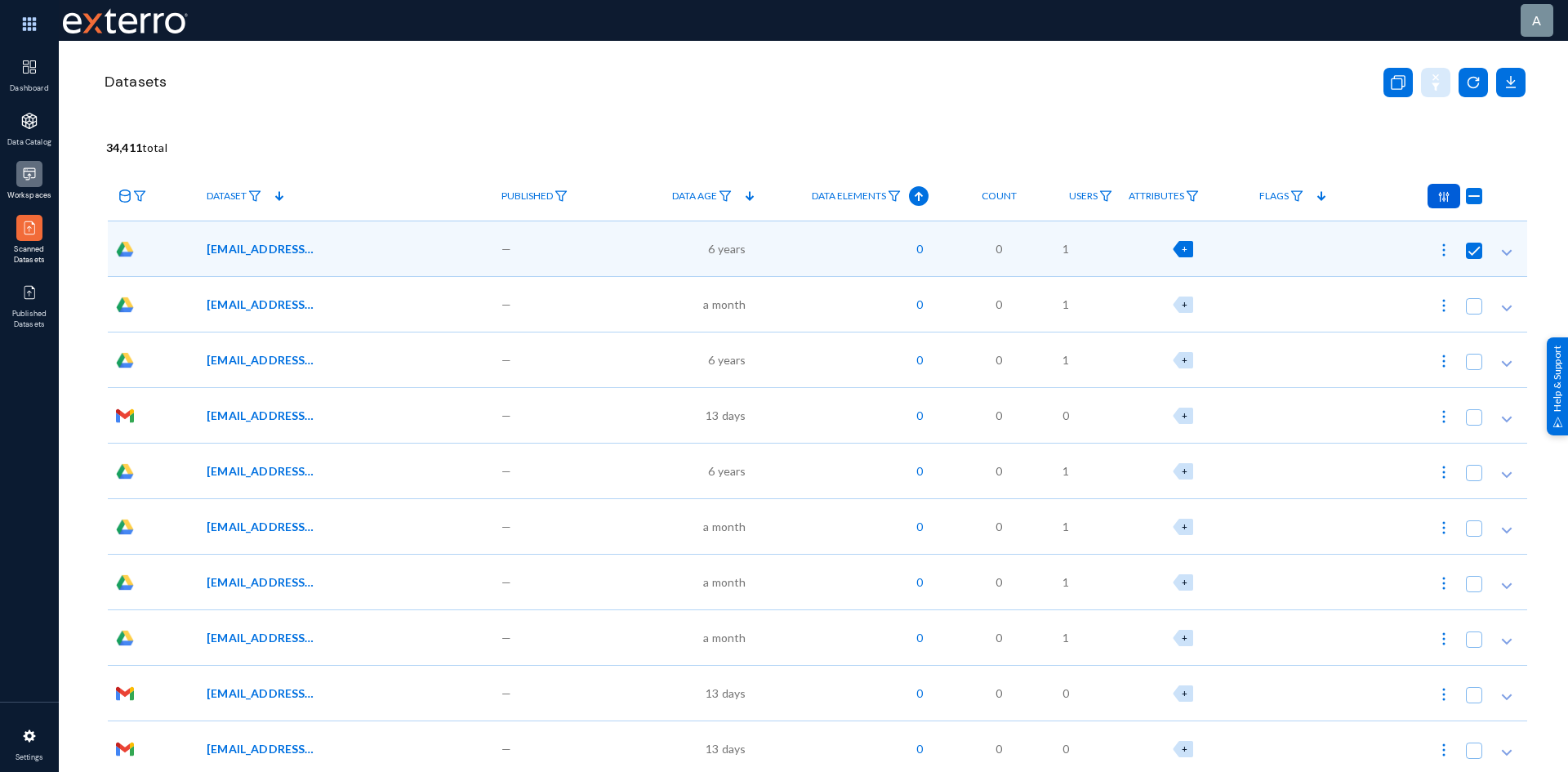
click at [27, 168] on img at bounding box center [29, 174] width 16 height 16
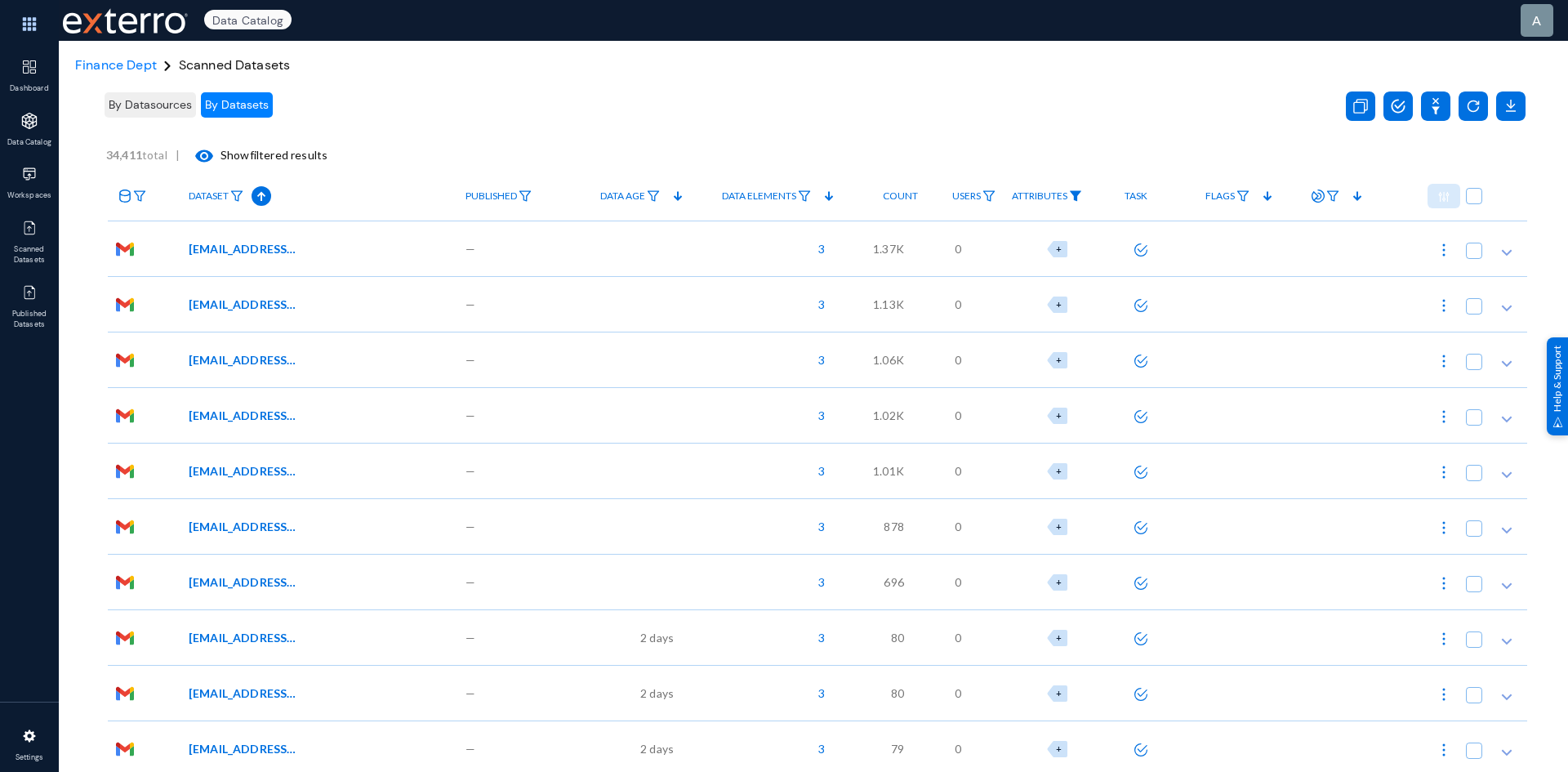
click at [1071, 195] on img at bounding box center [1076, 196] width 13 height 11
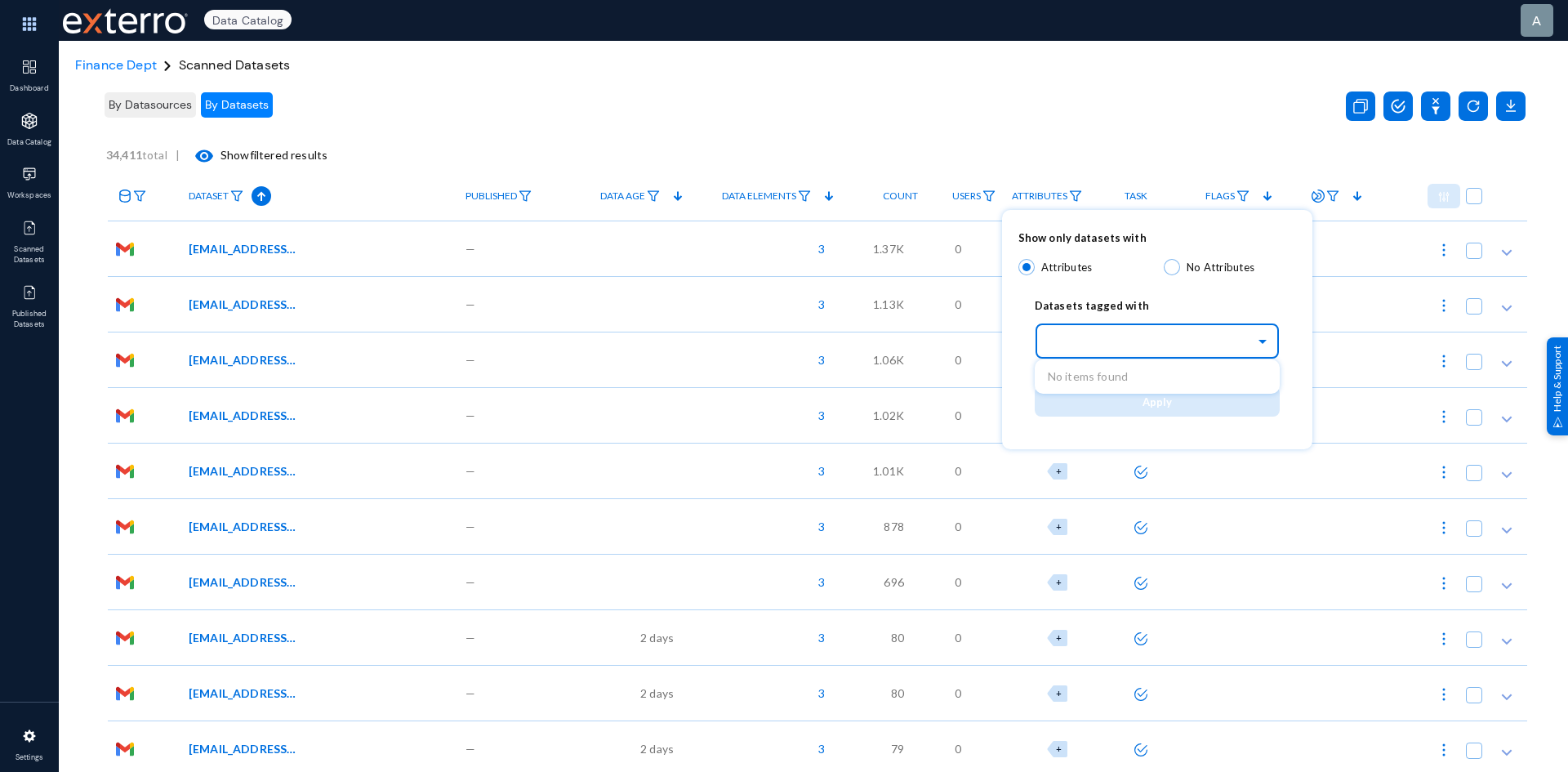
click at [1098, 342] on input "text" at bounding box center [1165, 340] width 228 height 28
click at [1085, 103] on div at bounding box center [784, 386] width 1568 height 772
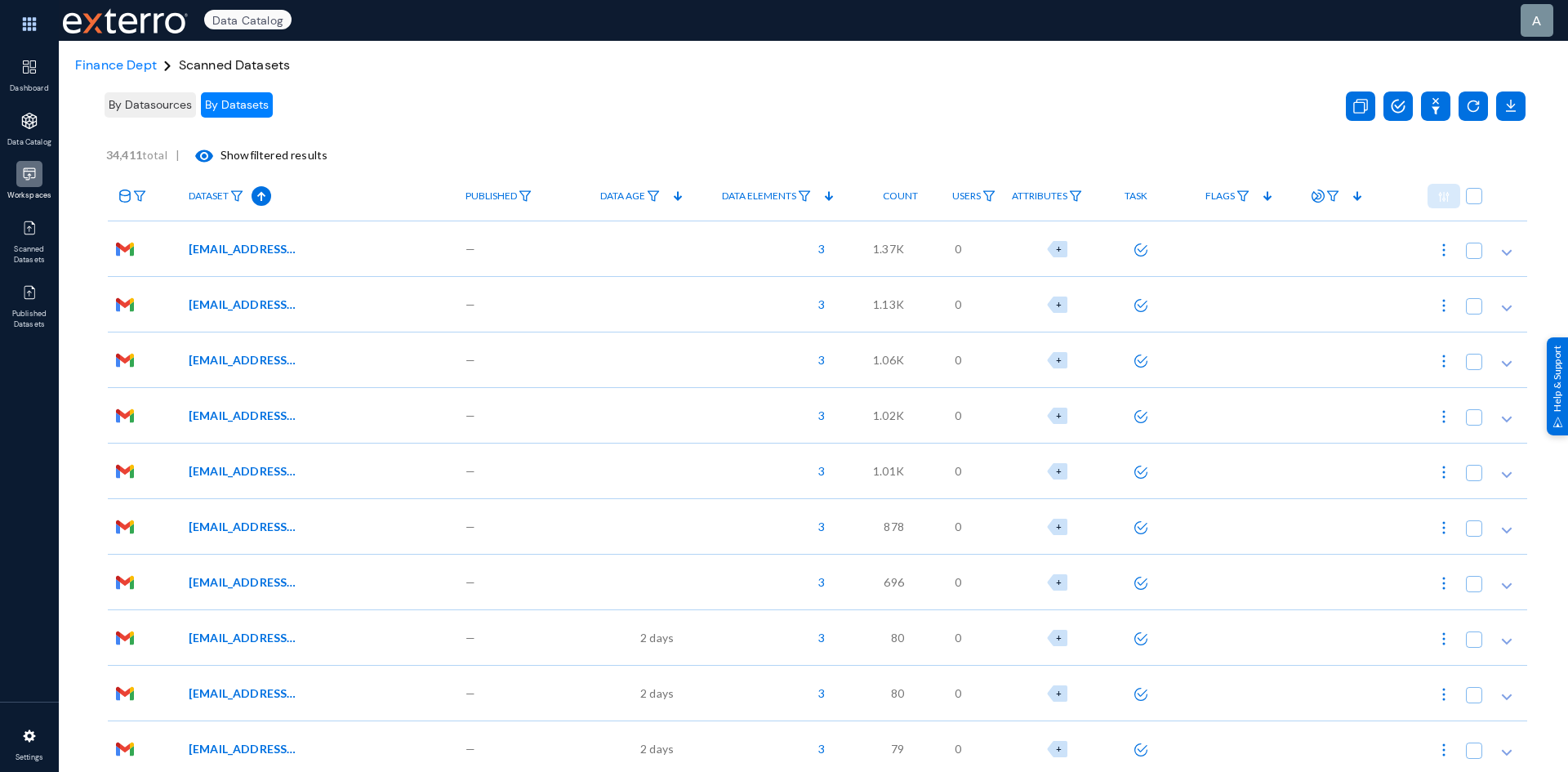
click at [26, 164] on div at bounding box center [29, 173] width 26 height 26
click at [1505, 250] on polygon at bounding box center [1507, 253] width 11 height 7
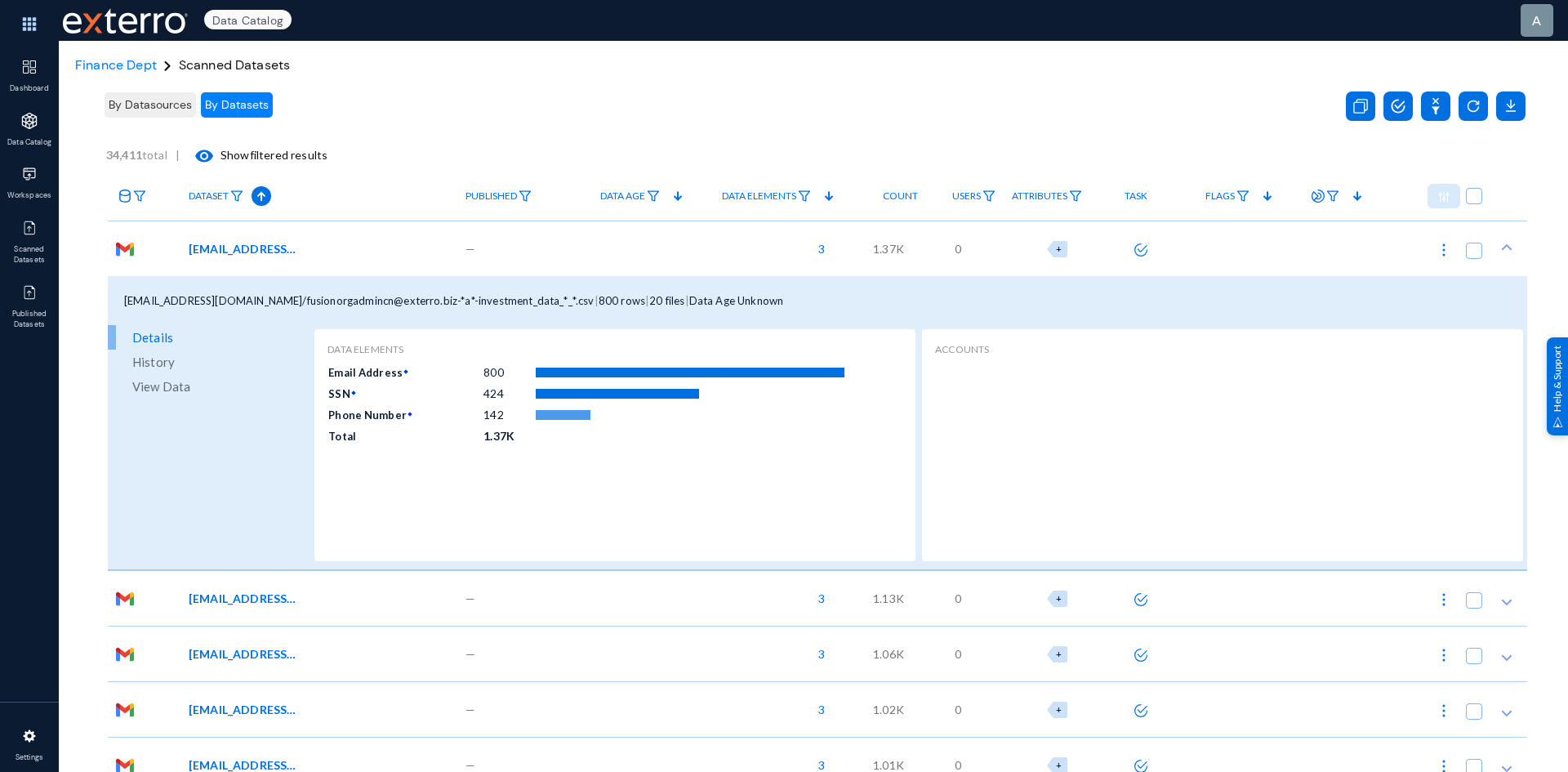
click at [150, 393] on span "View Data" at bounding box center [161, 387] width 58 height 25
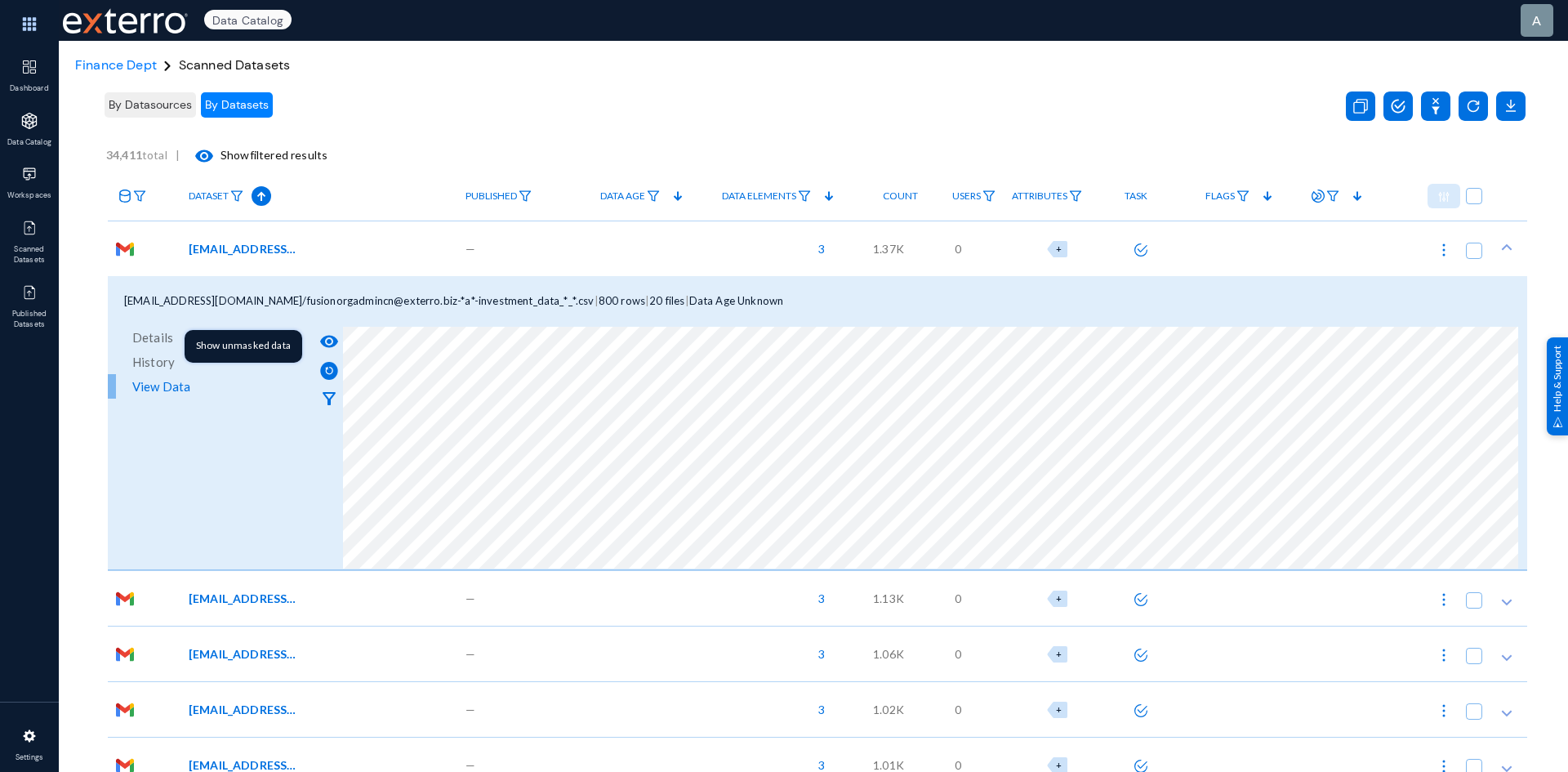
click at [325, 341] on mat-icon "visibility" at bounding box center [328, 341] width 20 height 20
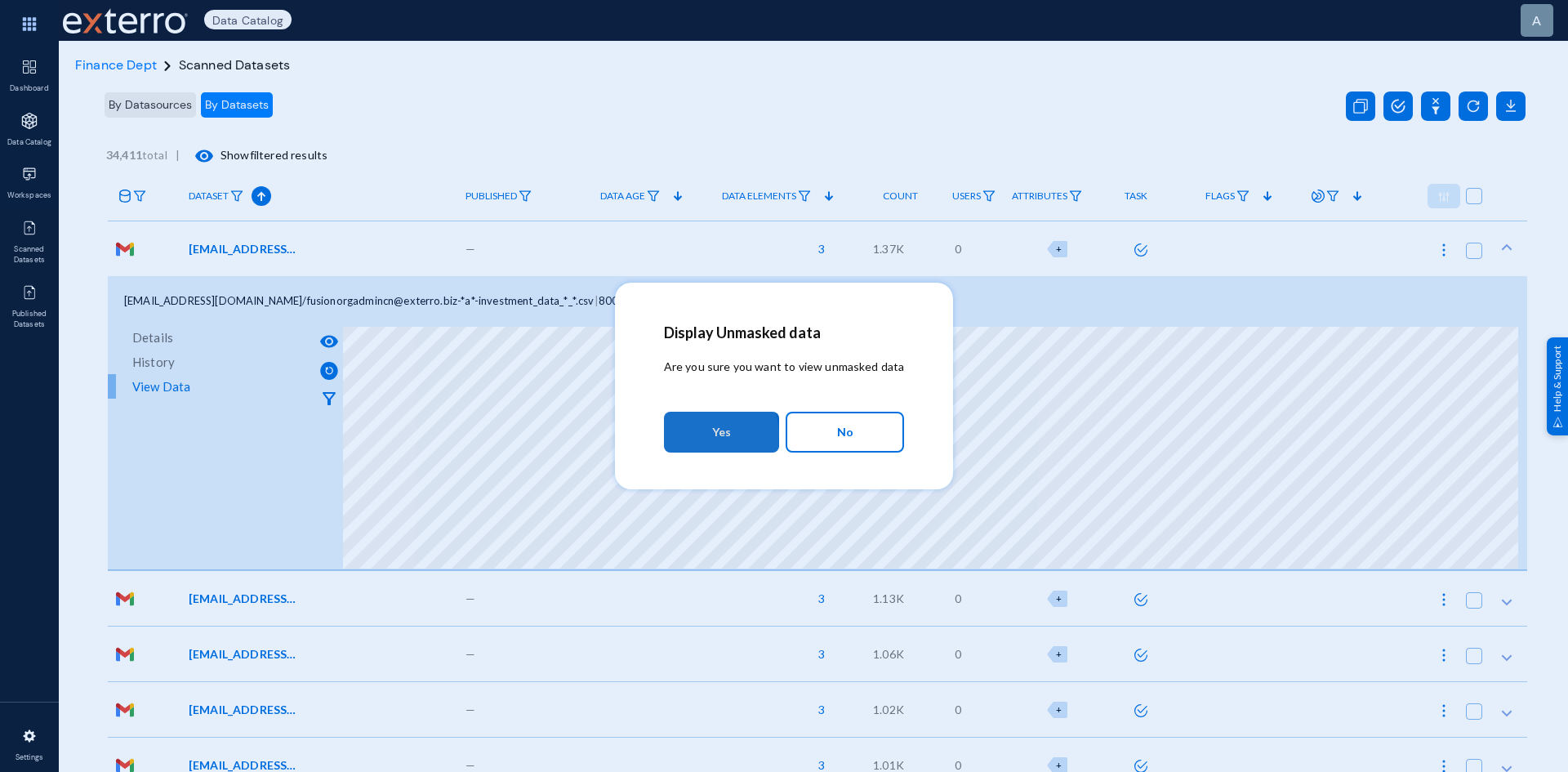
click at [697, 437] on button "Yes" at bounding box center [721, 432] width 116 height 41
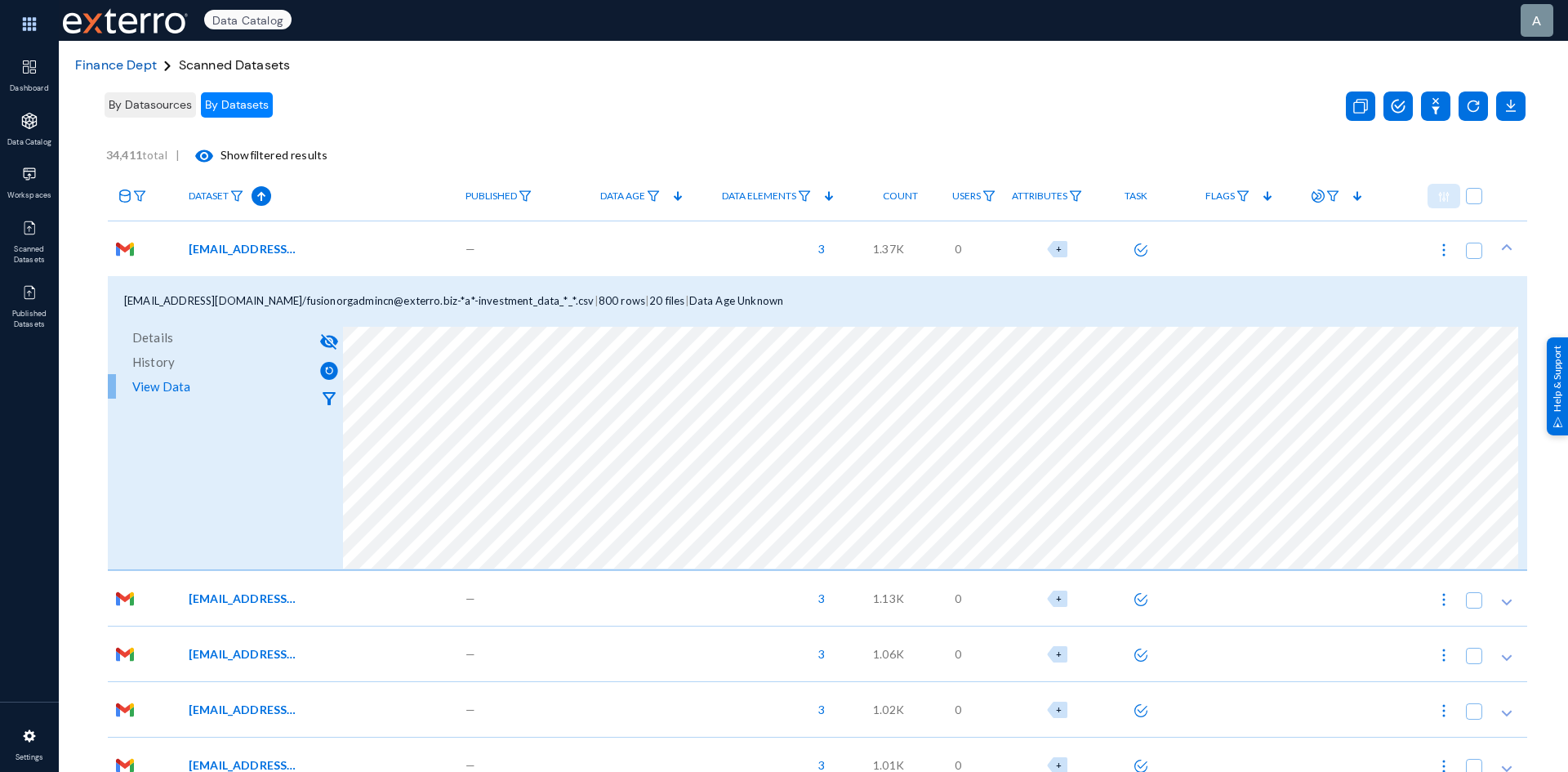
click at [120, 60] on span "Finance Dept" at bounding box center [117, 65] width 82 height 17
